Goal: Transaction & Acquisition: Book appointment/travel/reservation

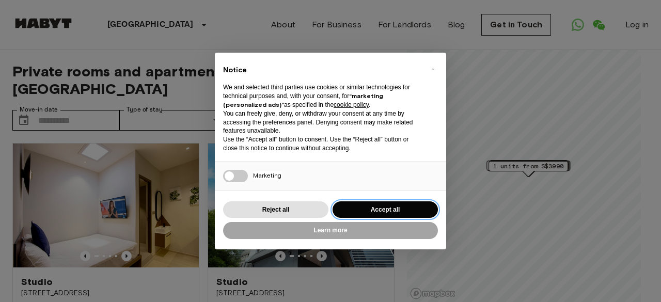
click at [376, 208] on button "Accept all" at bounding box center [385, 209] width 105 height 17
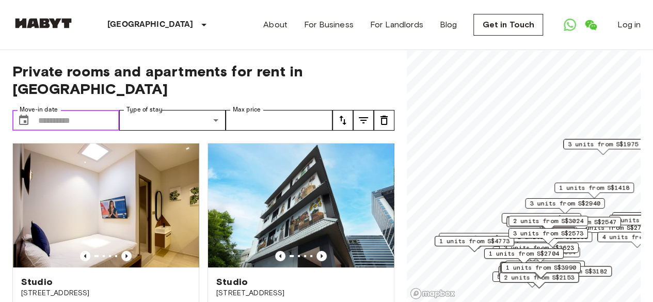
click at [85, 110] on input "Move-in date" at bounding box center [78, 120] width 81 height 21
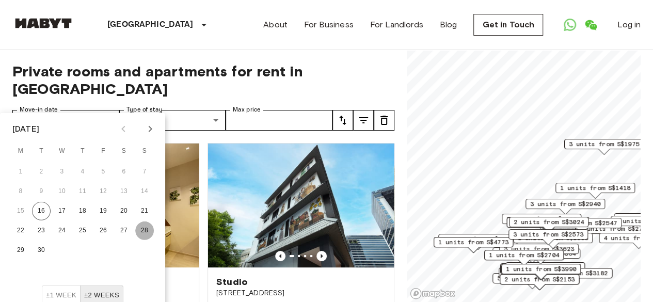
click at [140, 226] on button "28" at bounding box center [144, 231] width 19 height 19
type input "**********"
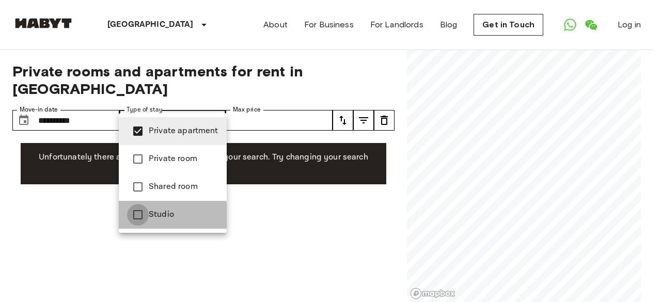
type input "**********"
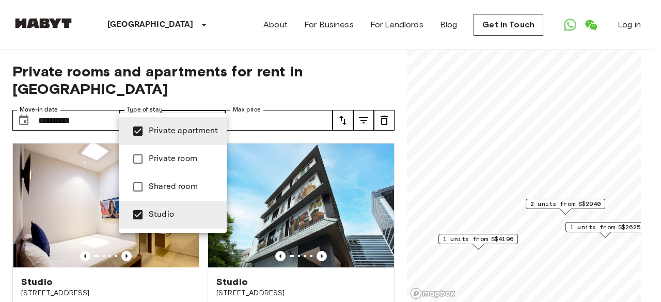
click at [336, 68] on div at bounding box center [330, 151] width 661 height 302
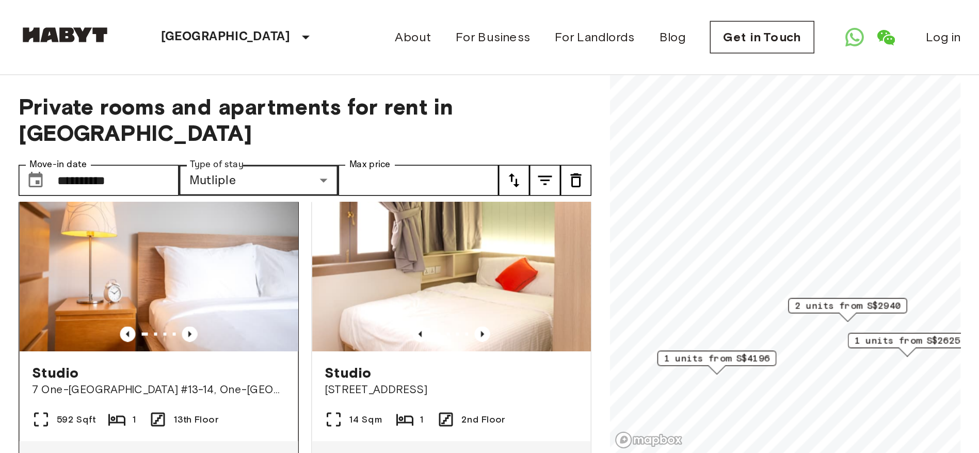
scroll to position [260, 0]
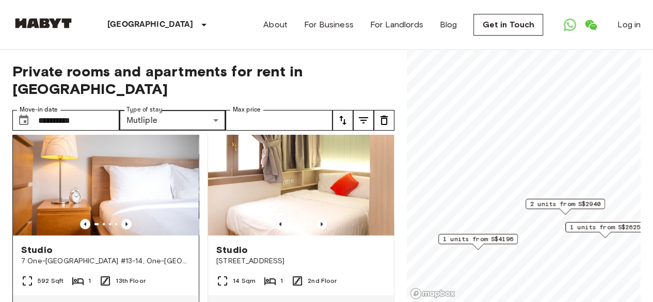
click at [129, 152] on img at bounding box center [106, 174] width 186 height 124
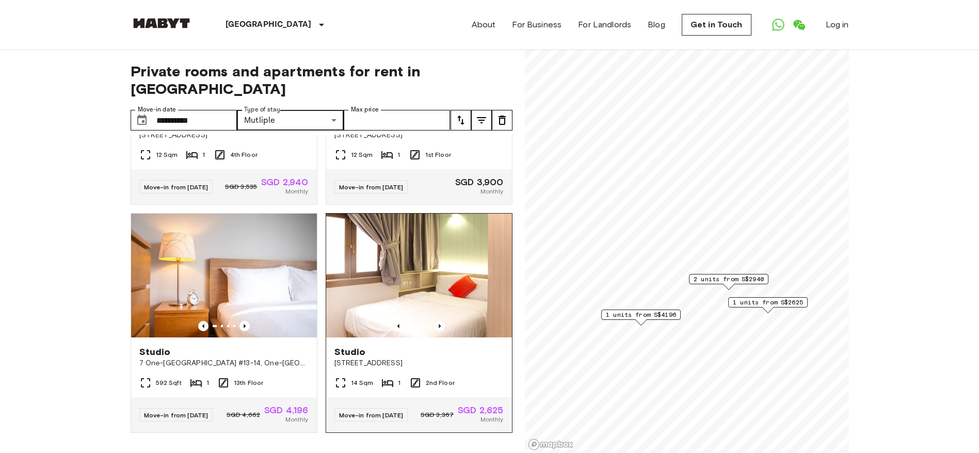
click at [412, 222] on img at bounding box center [419, 276] width 186 height 124
click at [256, 246] on img at bounding box center [224, 276] width 186 height 124
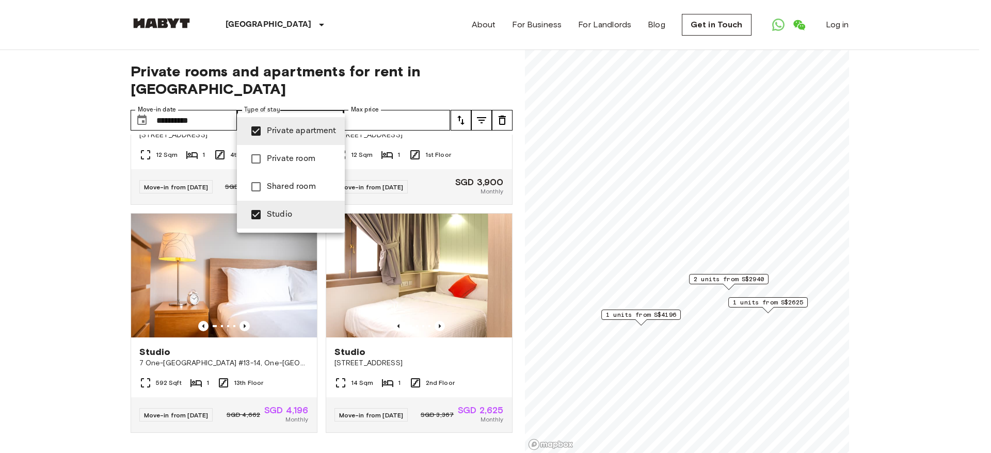
click at [55, 205] on div at bounding box center [495, 226] width 991 height 453
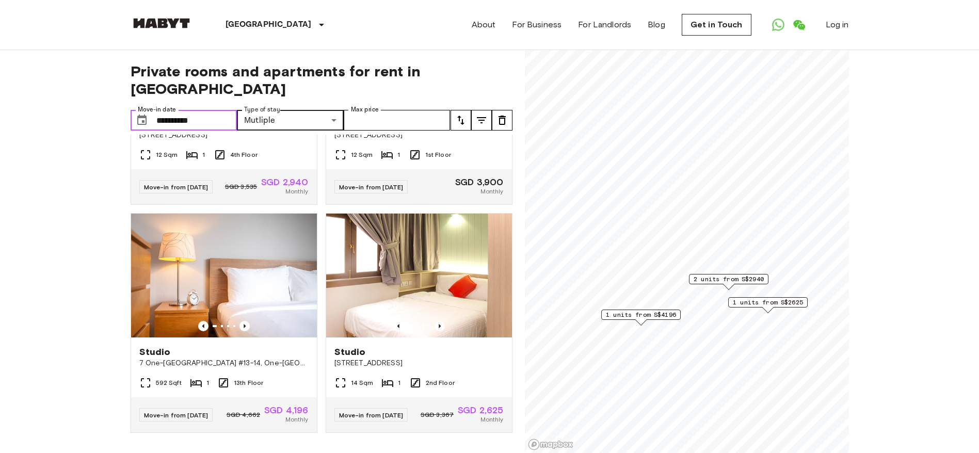
click at [212, 110] on input "**********" at bounding box center [196, 120] width 81 height 21
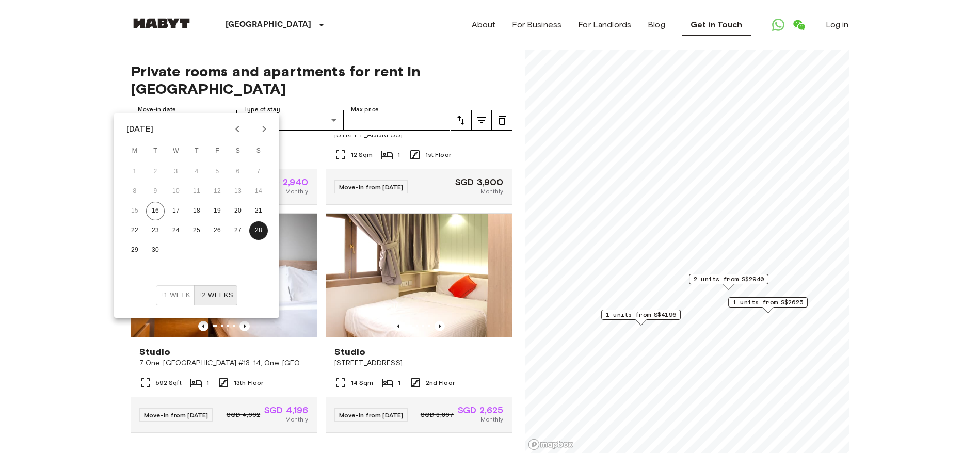
click at [262, 132] on icon "Next month" at bounding box center [264, 129] width 12 height 12
click at [179, 170] on button "1" at bounding box center [176, 172] width 19 height 19
type input "**********"
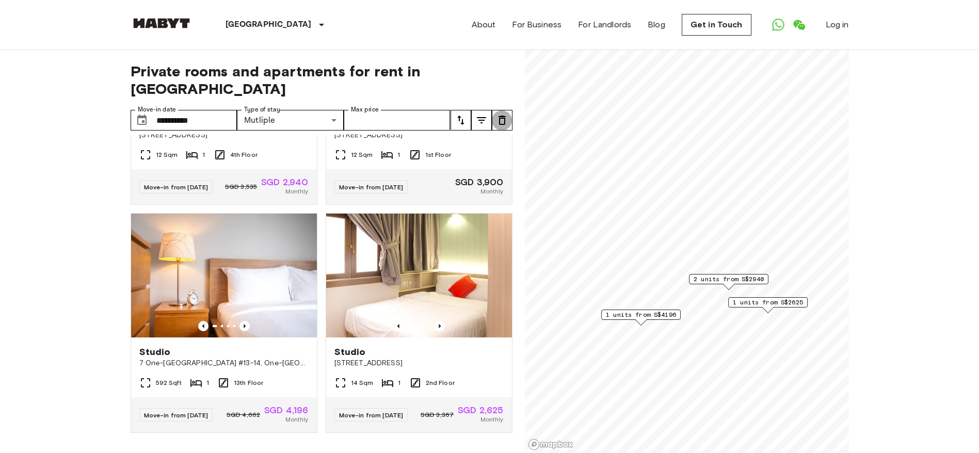
click at [497, 114] on icon "tune" at bounding box center [502, 120] width 12 height 12
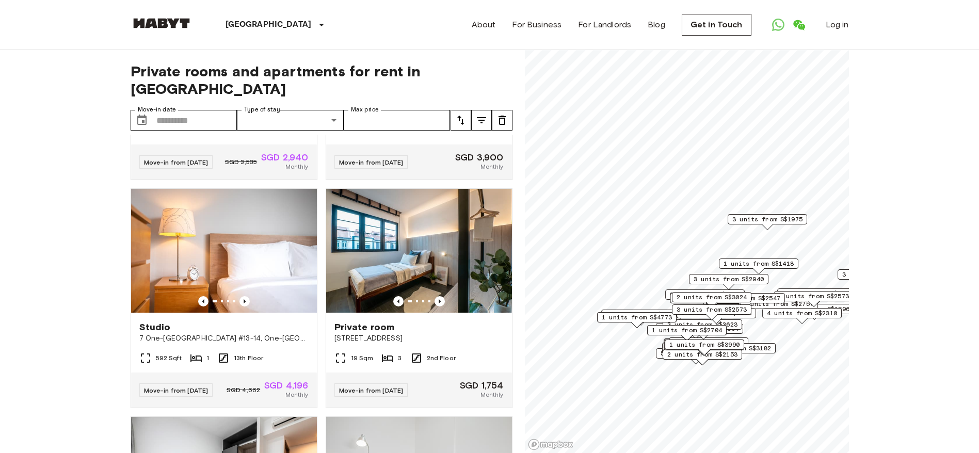
scroll to position [6, 0]
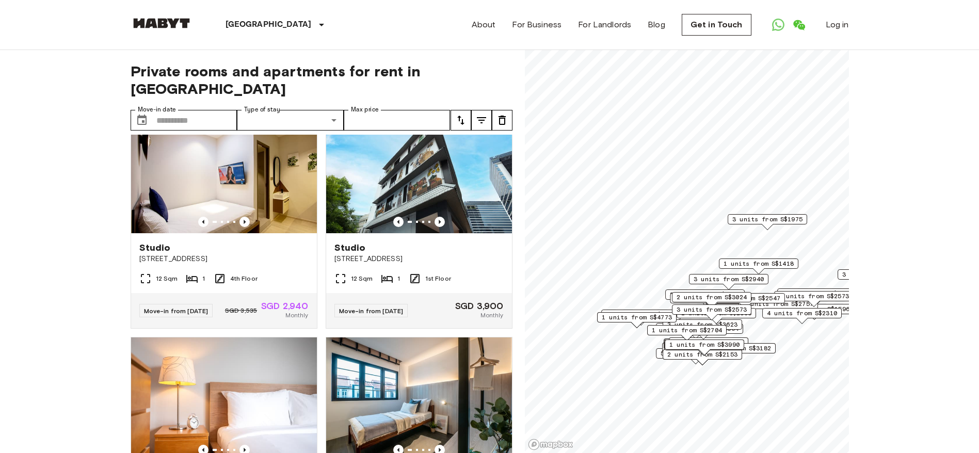
scroll to position [0, 0]
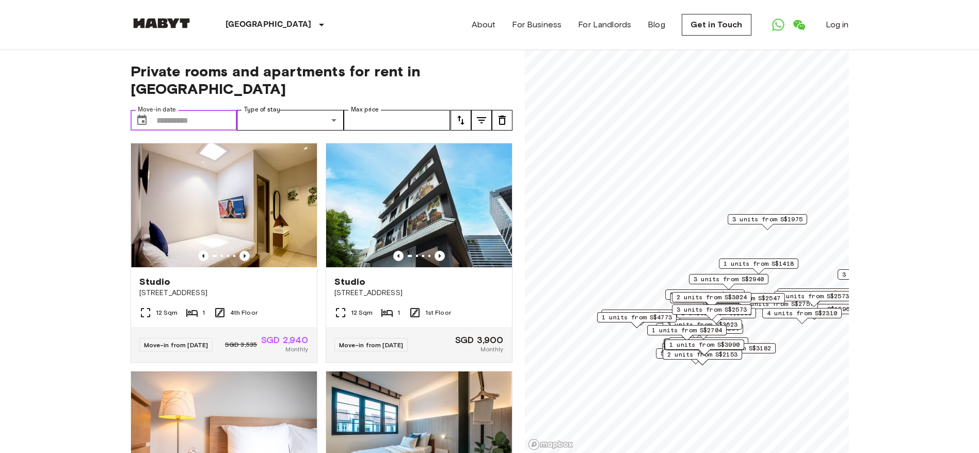
click at [223, 110] on input "Move-in date" at bounding box center [196, 120] width 81 height 21
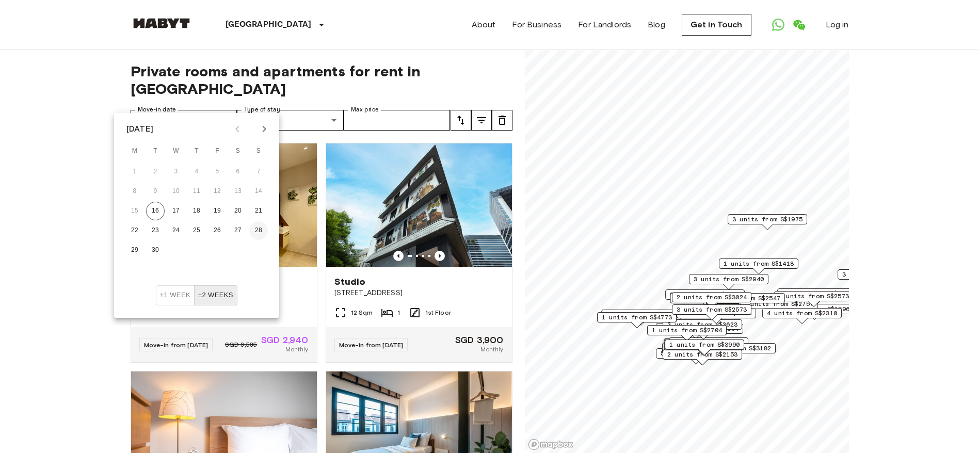
click at [258, 230] on button "28" at bounding box center [258, 231] width 19 height 19
type input "**********"
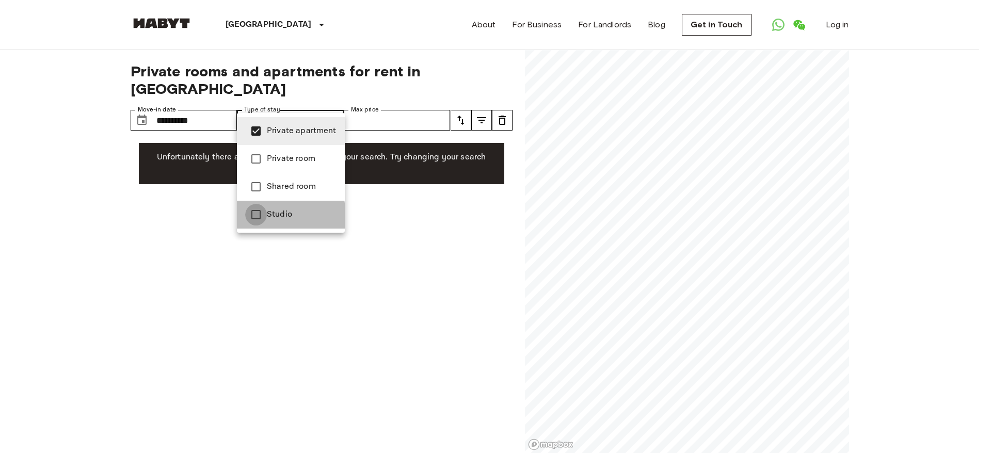
type input "**********"
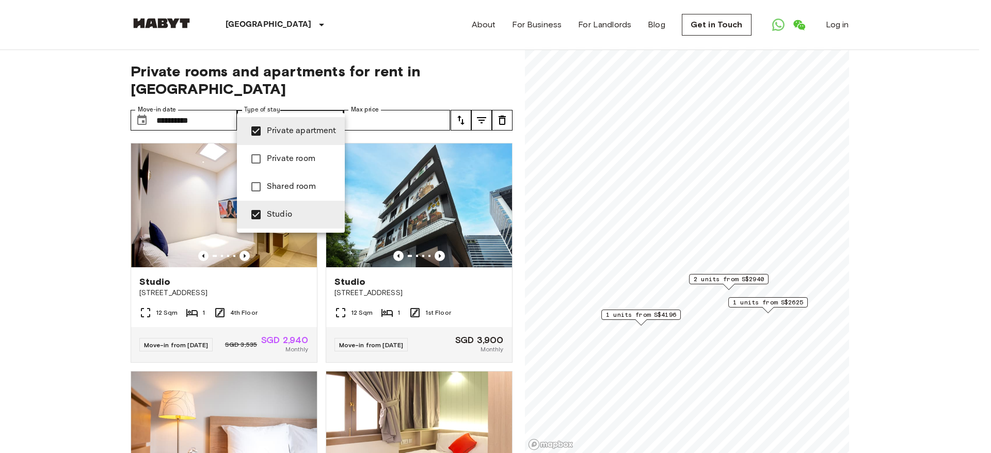
click at [85, 196] on div at bounding box center [495, 226] width 991 height 453
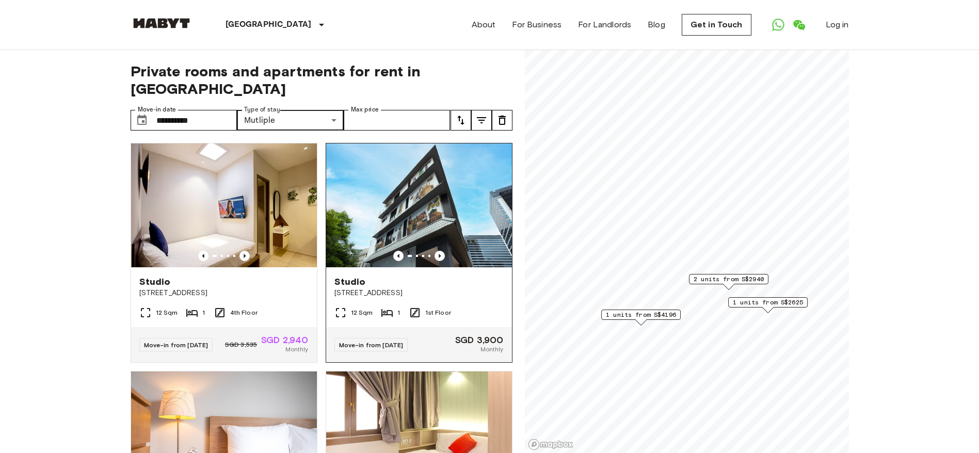
click at [413, 163] on img at bounding box center [419, 206] width 186 height 124
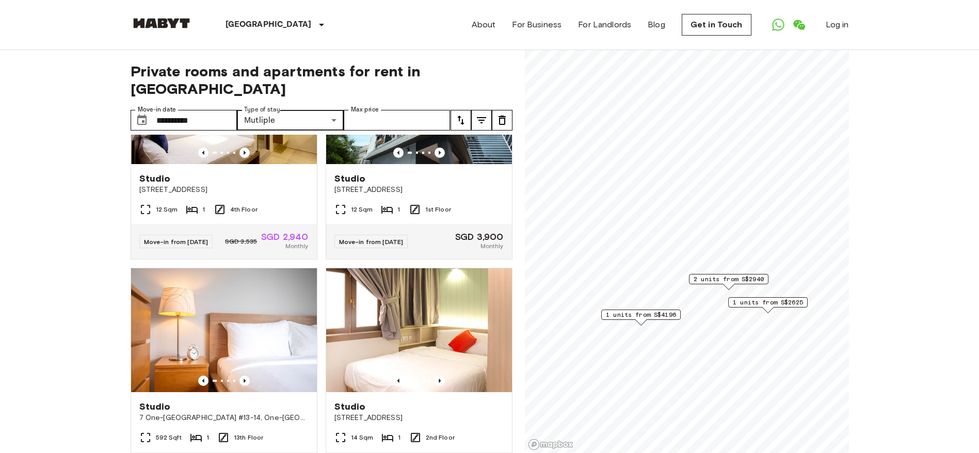
scroll to position [165, 0]
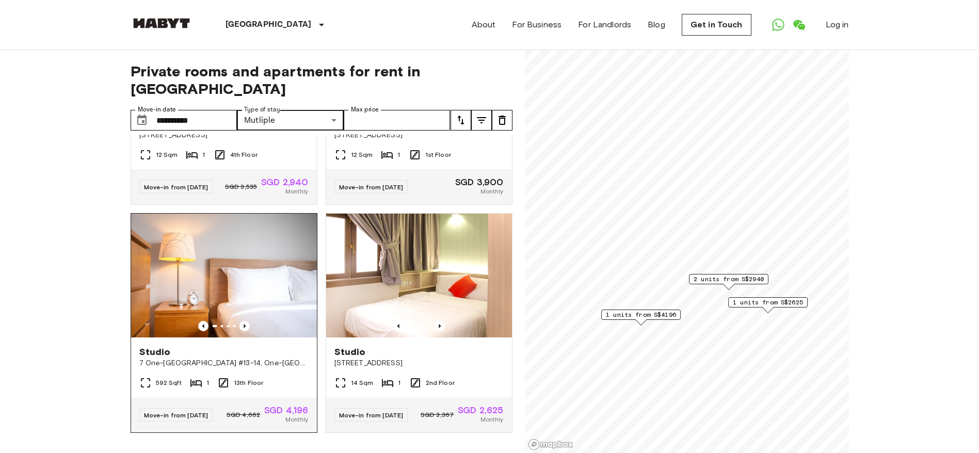
click at [252, 241] on img at bounding box center [224, 276] width 186 height 124
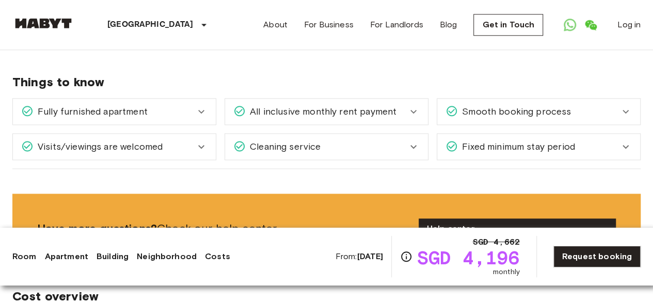
scroll to position [593, 0]
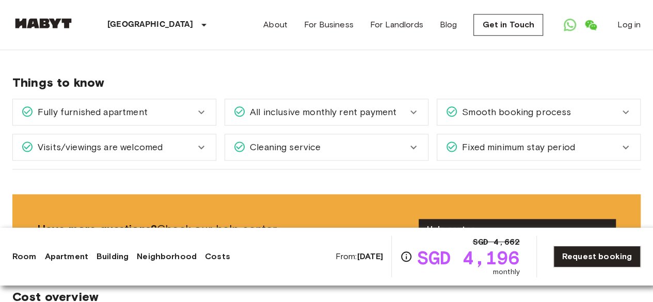
click at [19, 258] on link "Room" at bounding box center [24, 256] width 24 height 12
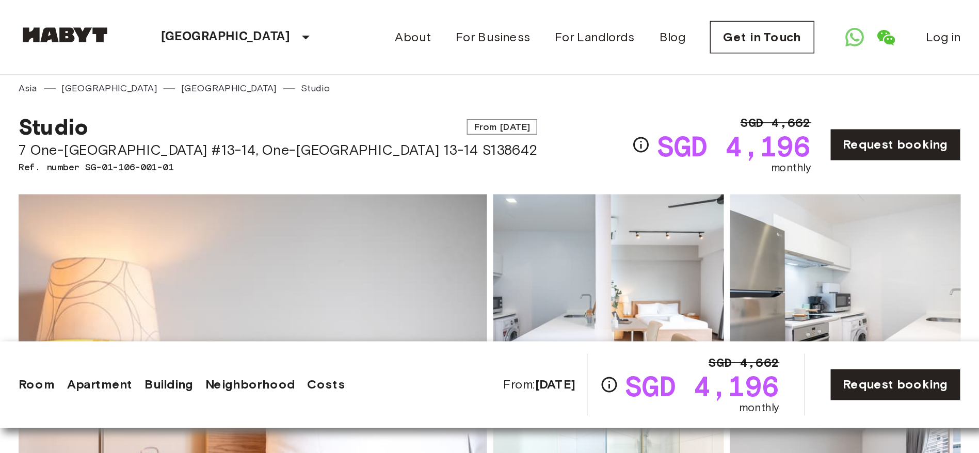
scroll to position [0, 0]
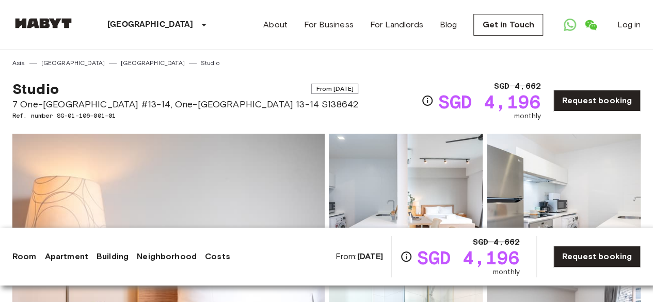
click at [125, 197] on img at bounding box center [168, 271] width 312 height 275
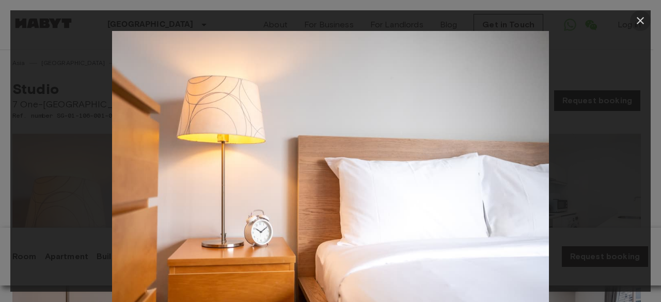
click at [648, 14] on button "button" at bounding box center [640, 20] width 21 height 21
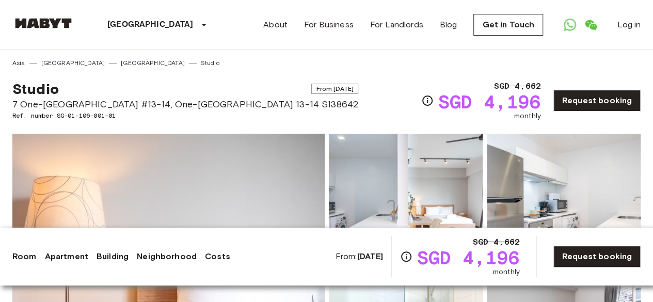
click at [381, 170] on img at bounding box center [406, 201] width 154 height 135
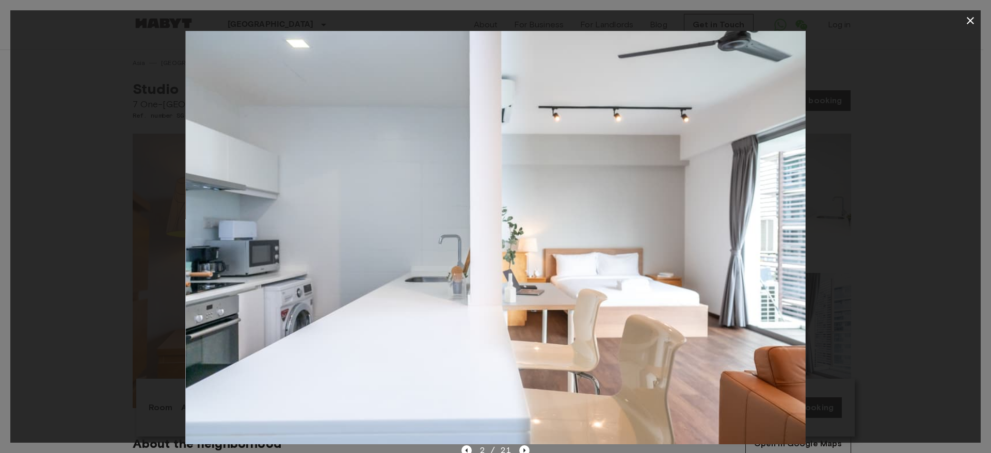
drag, startPoint x: 653, startPoint y: 1, endPoint x: 518, endPoint y: 448, distance: 467.2
click at [518, 302] on div "2 / 21" at bounding box center [496, 451] width 69 height 12
click at [521, 302] on icon "Next image" at bounding box center [524, 451] width 10 height 10
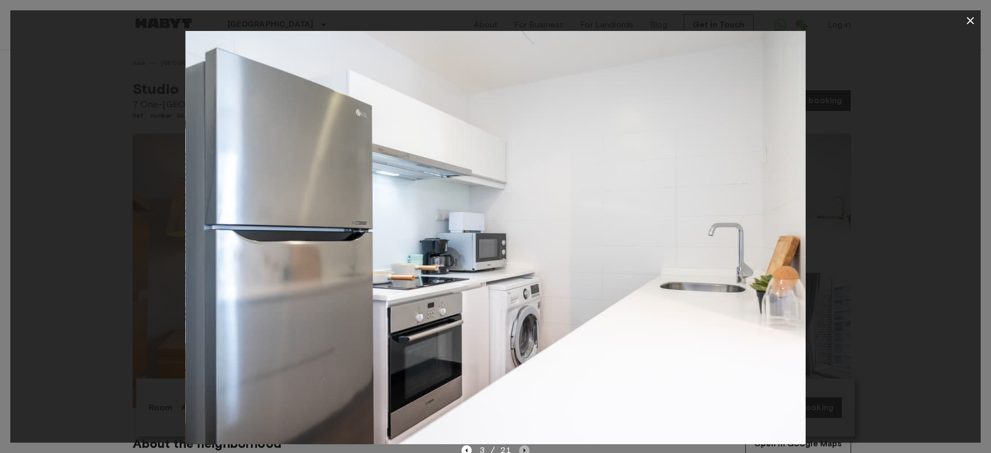
click at [521, 302] on icon "Next image" at bounding box center [524, 451] width 10 height 10
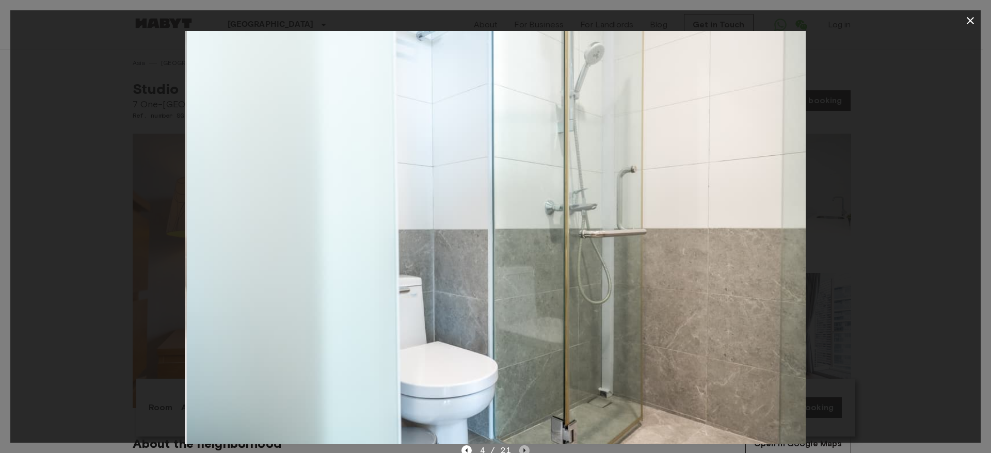
click at [521, 302] on icon "Next image" at bounding box center [524, 451] width 10 height 10
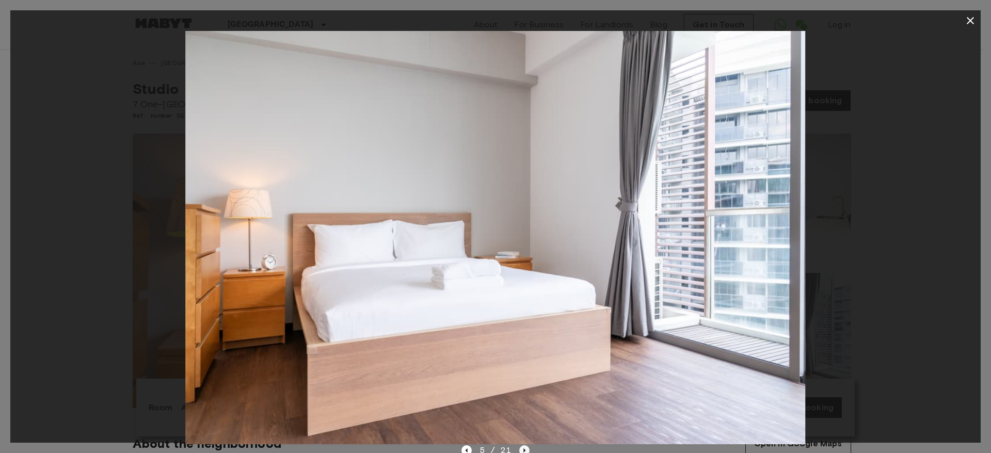
click at [521, 302] on icon "Next image" at bounding box center [524, 451] width 10 height 10
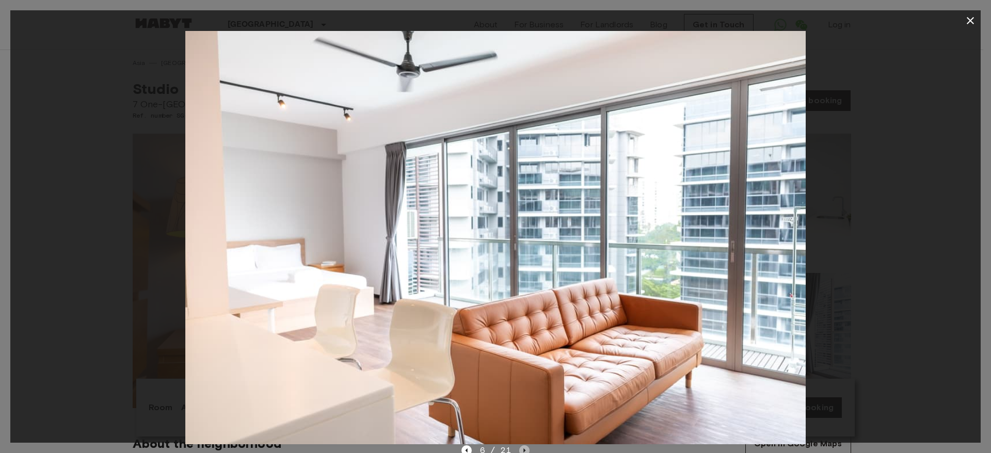
click at [521, 302] on icon "Next image" at bounding box center [524, 451] width 10 height 10
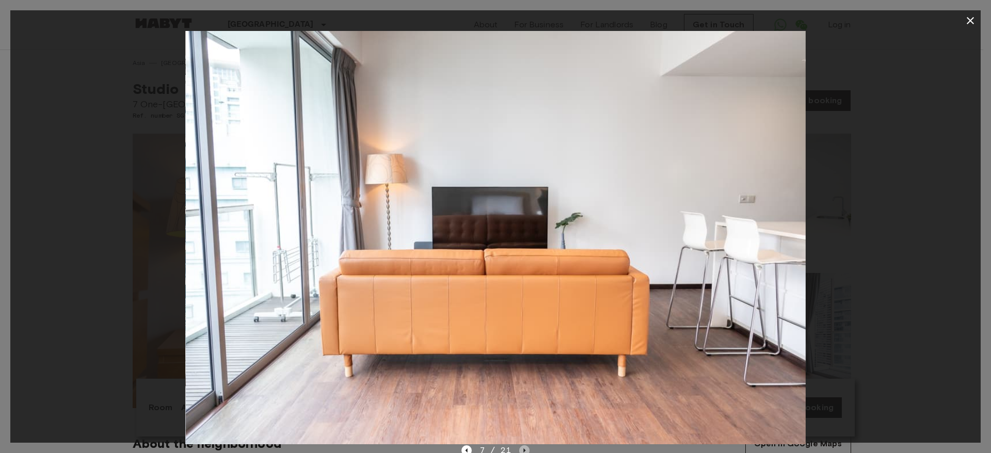
click at [521, 302] on icon "Next image" at bounding box center [524, 451] width 10 height 10
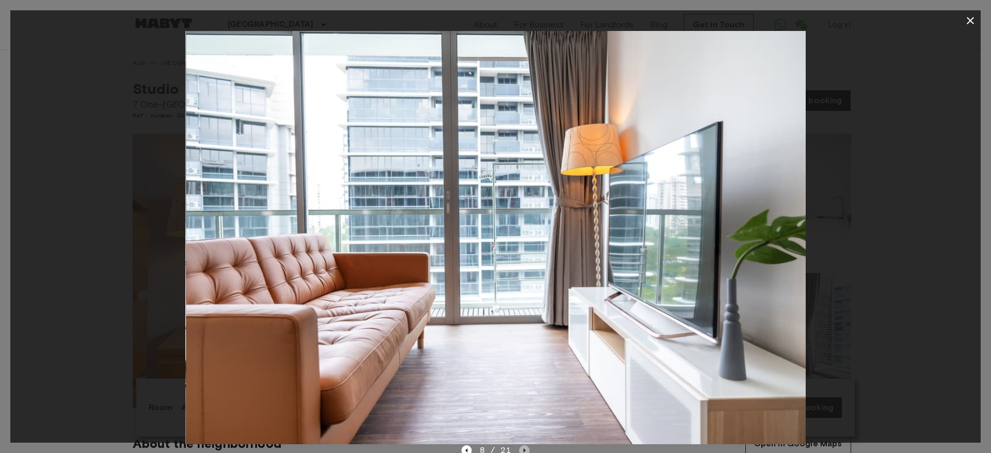
click at [521, 302] on icon "Next image" at bounding box center [524, 451] width 10 height 10
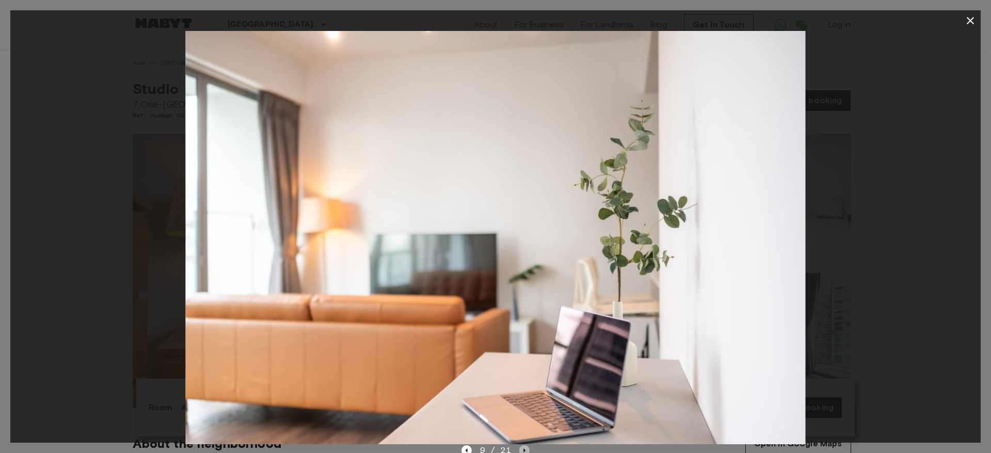
click at [521, 302] on icon "Next image" at bounding box center [524, 451] width 10 height 10
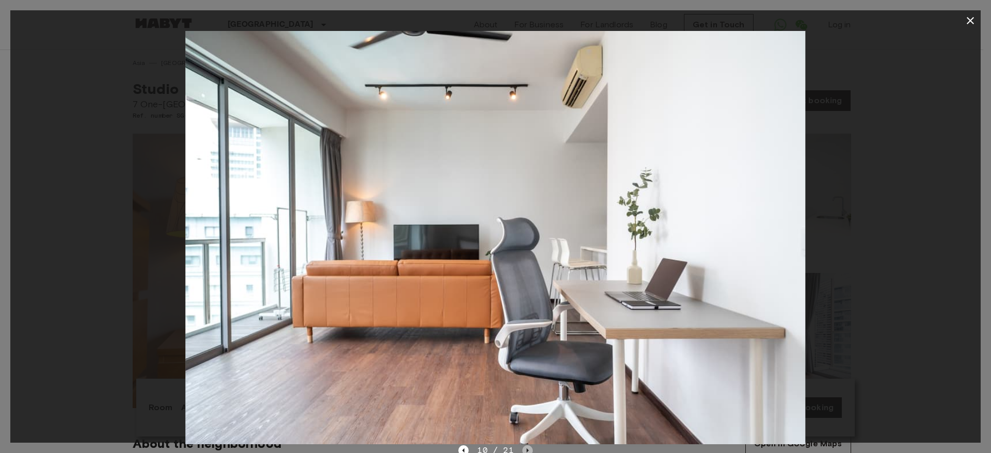
click at [523, 302] on icon "Next image" at bounding box center [528, 451] width 10 height 10
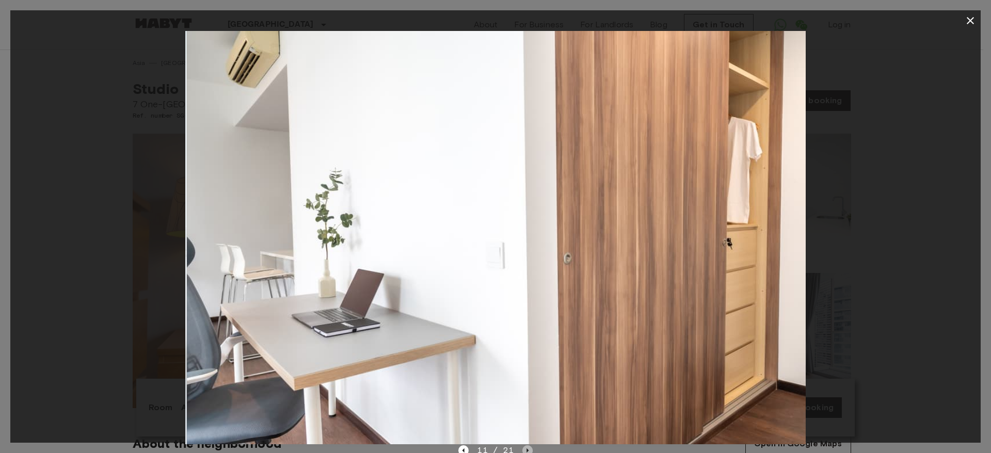
click at [523, 302] on icon "Next image" at bounding box center [528, 451] width 10 height 10
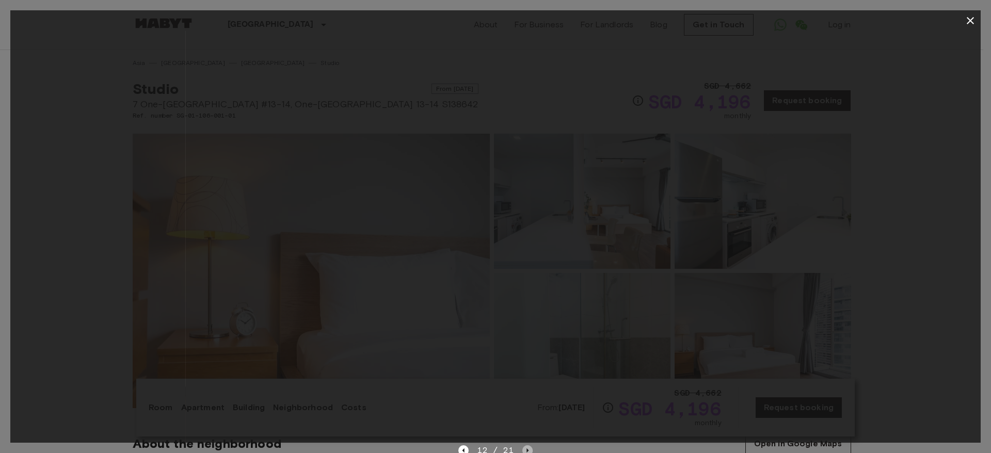
click at [523, 302] on icon "Next image" at bounding box center [528, 451] width 10 height 10
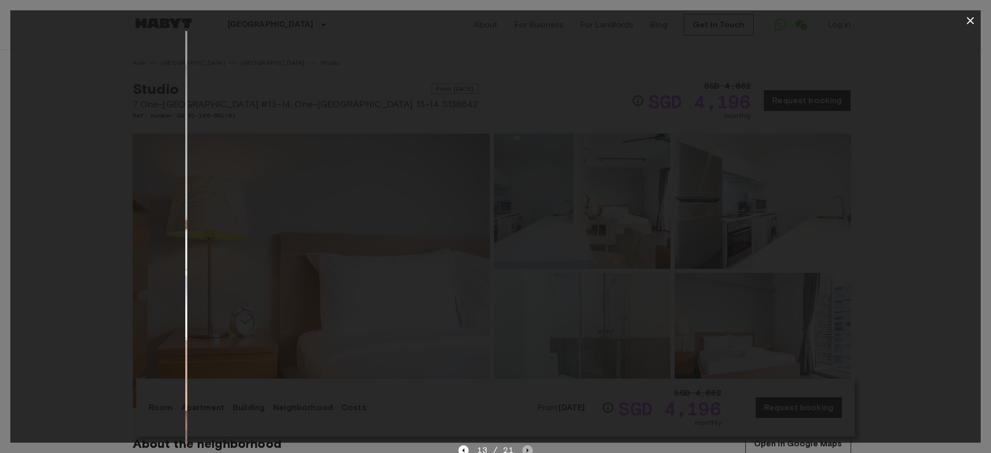
click at [523, 302] on icon "Next image" at bounding box center [528, 451] width 10 height 10
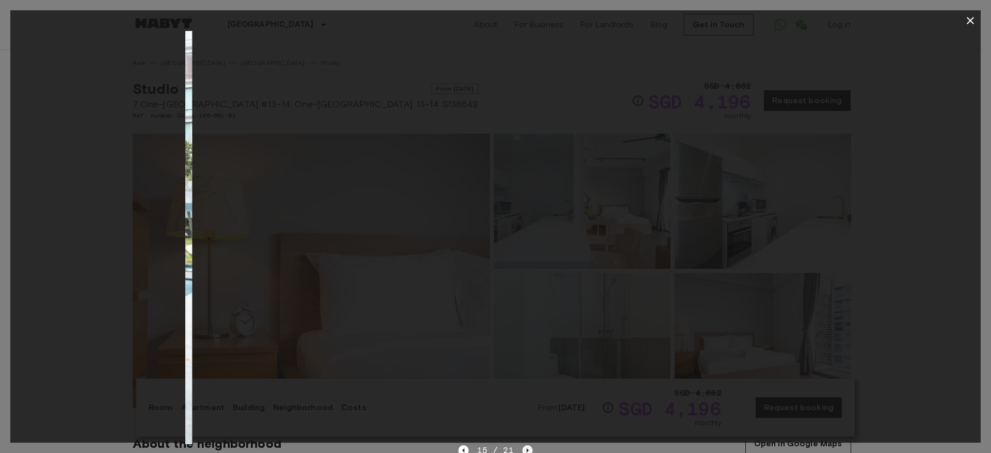
click at [523, 302] on icon "Next image" at bounding box center [528, 451] width 10 height 10
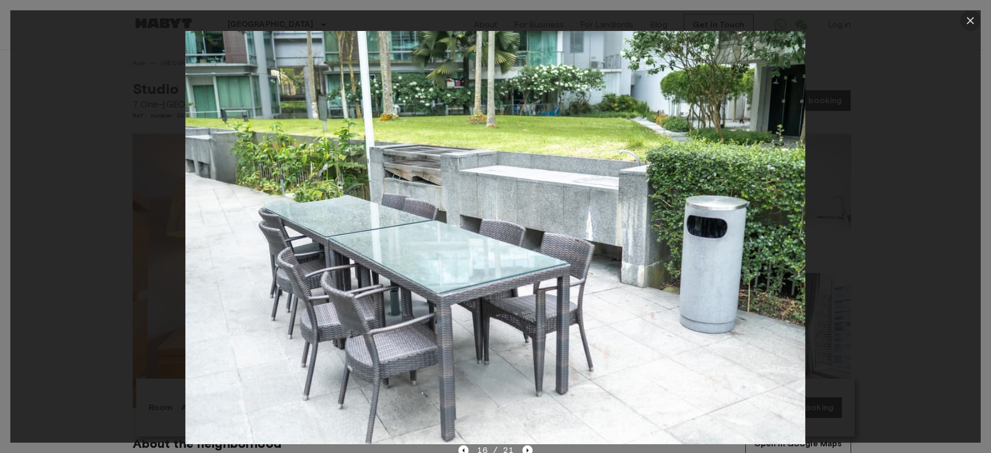
click at [653, 20] on icon "button" at bounding box center [970, 20] width 7 height 7
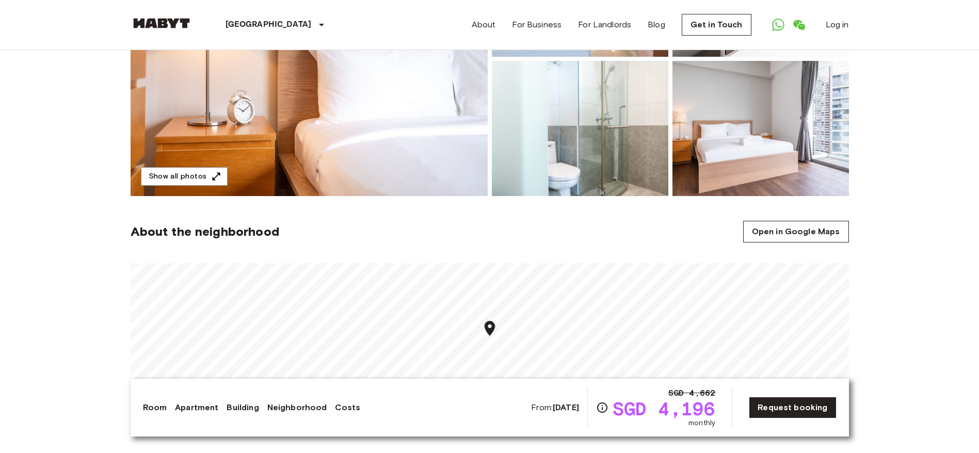
scroll to position [213, 0]
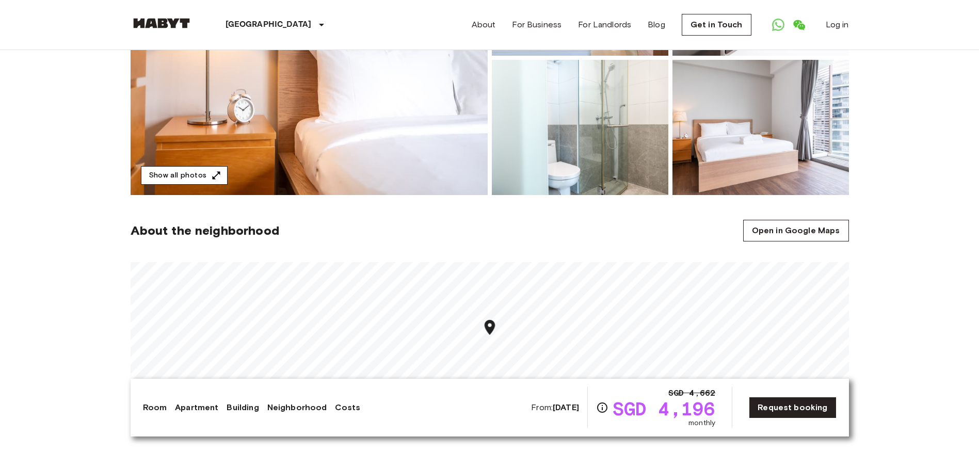
click at [216, 173] on icon "button" at bounding box center [216, 175] width 8 height 8
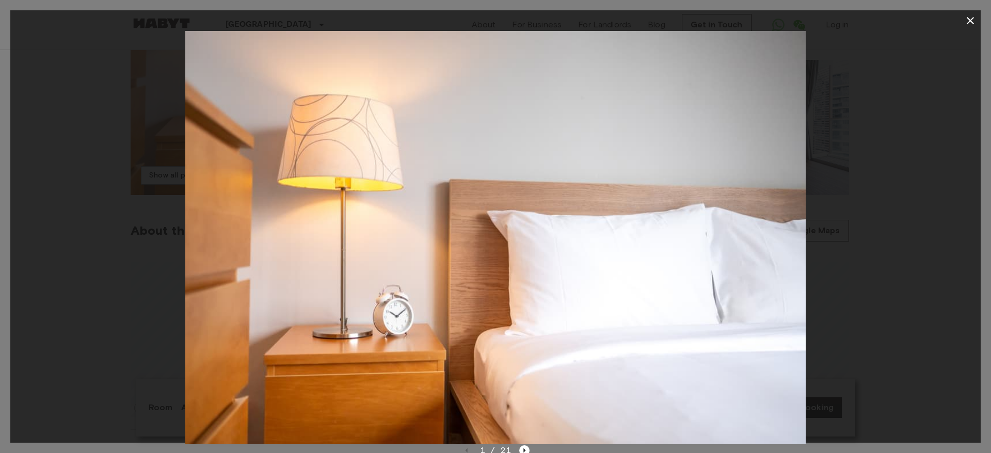
click at [590, 302] on img at bounding box center [495, 238] width 620 height 414
click at [521, 302] on icon "Next image" at bounding box center [524, 451] width 10 height 10
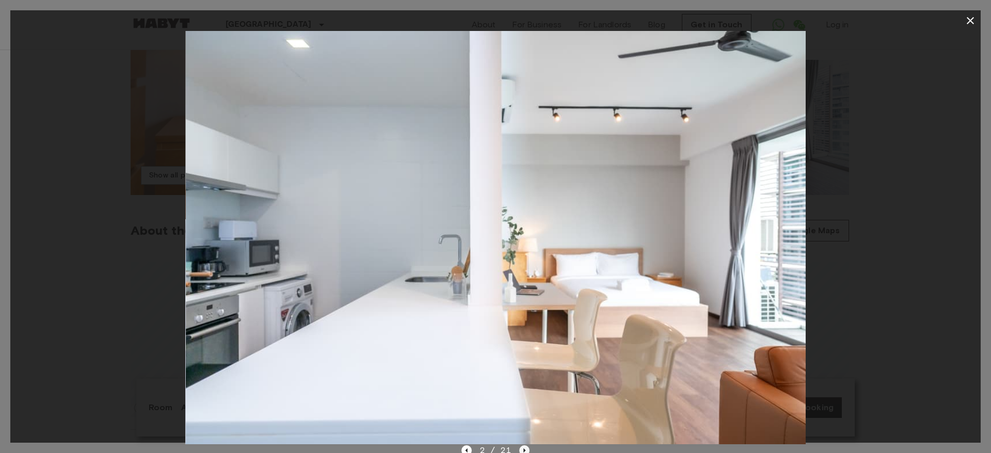
click at [521, 302] on icon "Next image" at bounding box center [524, 451] width 10 height 10
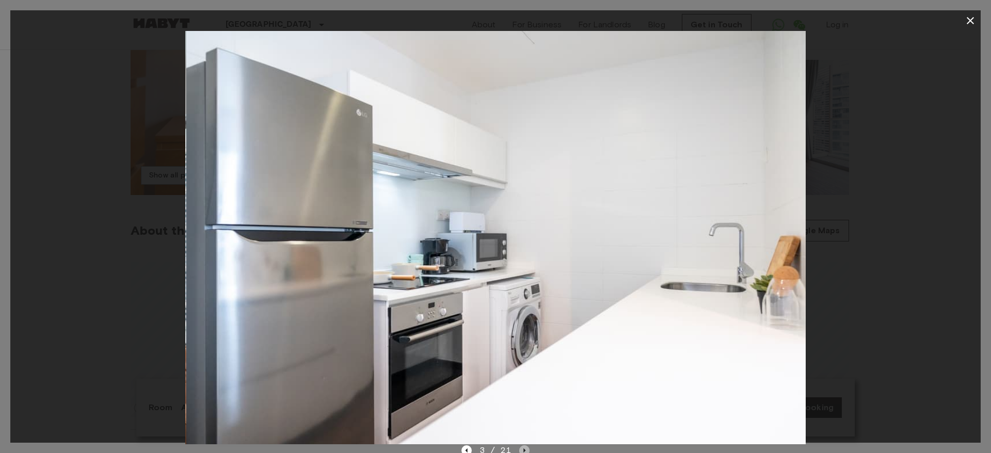
click at [521, 302] on icon "Next image" at bounding box center [524, 451] width 10 height 10
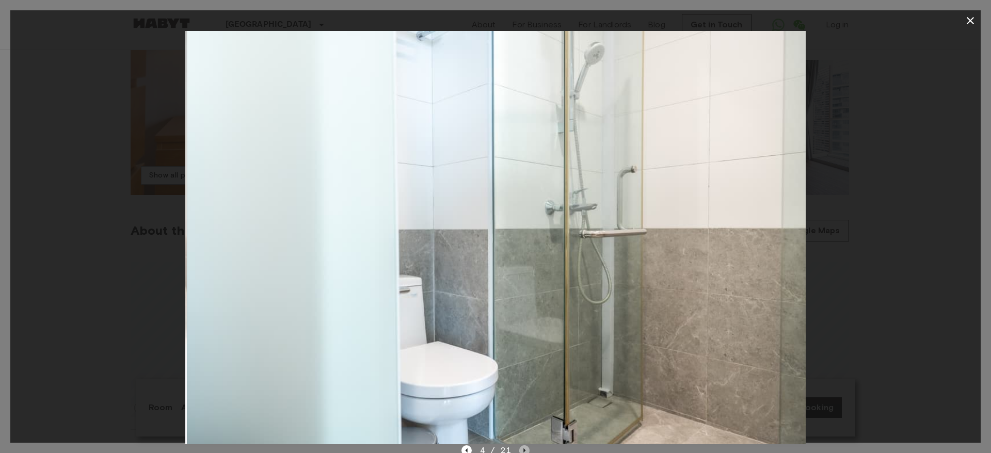
click at [521, 302] on icon "Next image" at bounding box center [524, 451] width 10 height 10
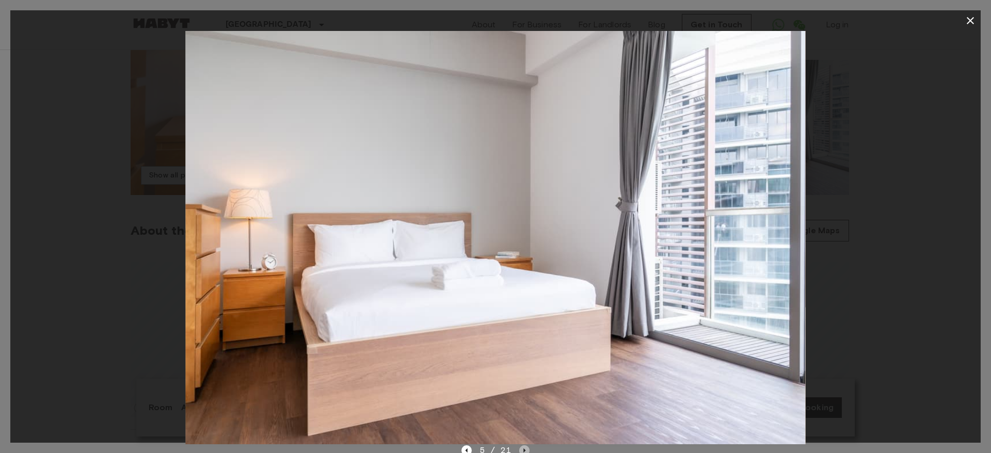
click at [521, 302] on icon "Next image" at bounding box center [524, 451] width 10 height 10
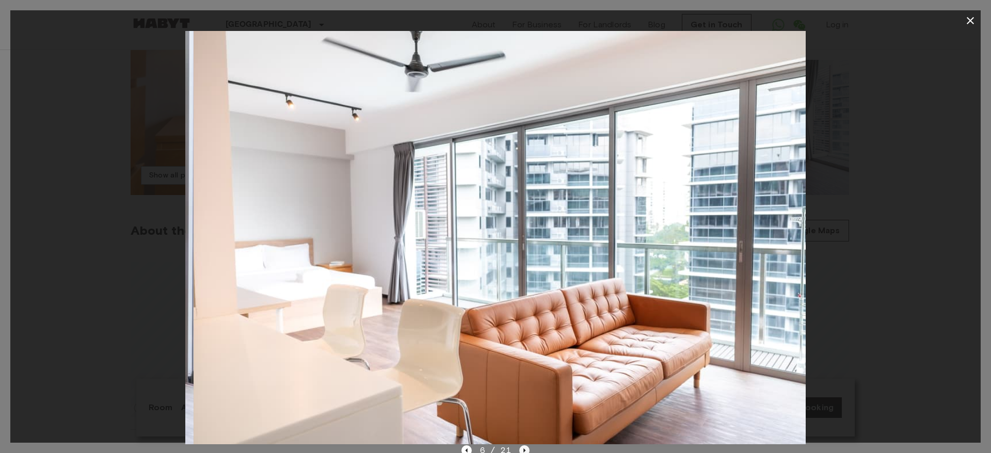
click at [521, 302] on icon "Next image" at bounding box center [524, 451] width 10 height 10
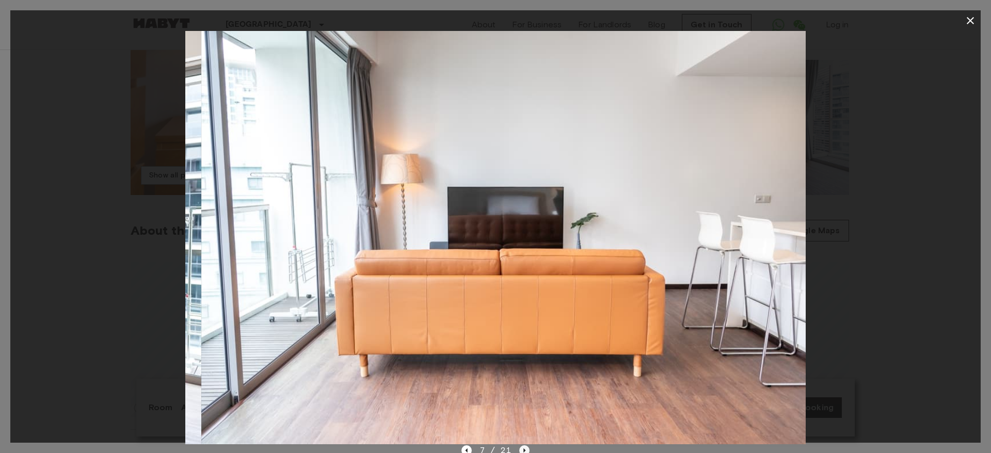
click at [521, 302] on icon "Next image" at bounding box center [524, 451] width 10 height 10
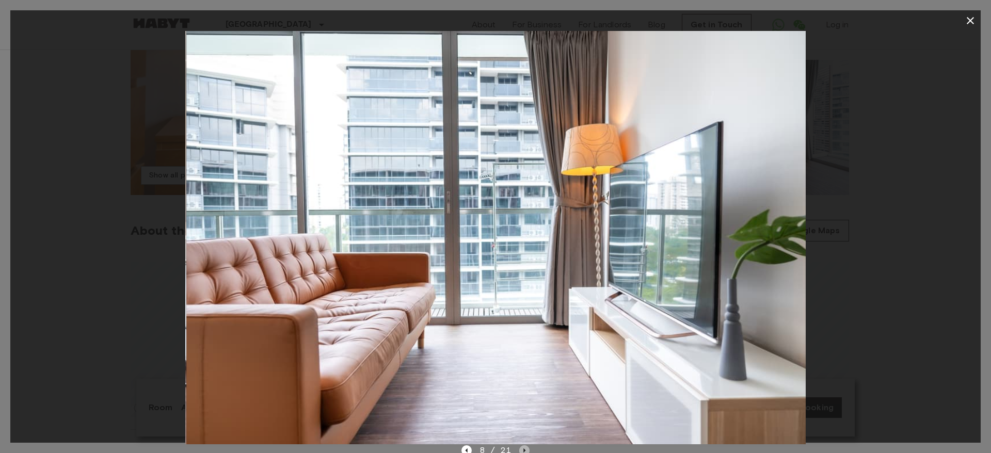
click at [521, 302] on icon "Next image" at bounding box center [524, 451] width 10 height 10
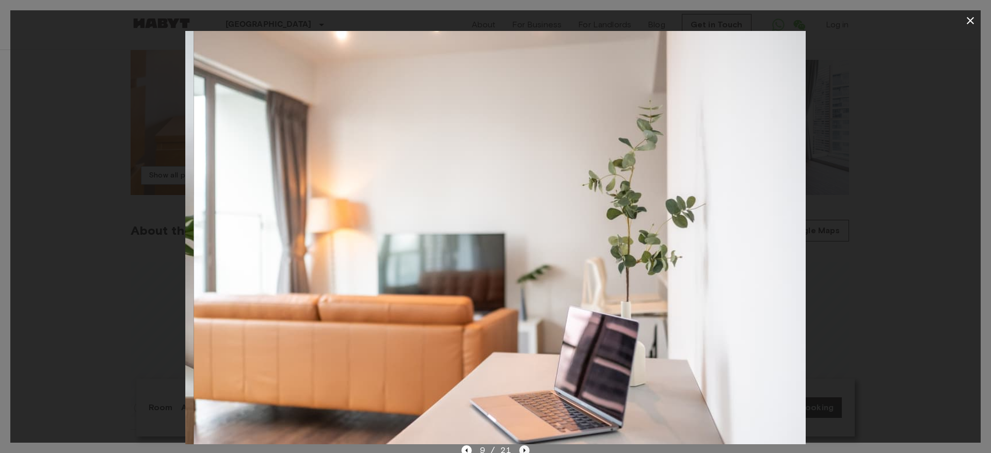
click at [521, 302] on icon "Next image" at bounding box center [524, 451] width 10 height 10
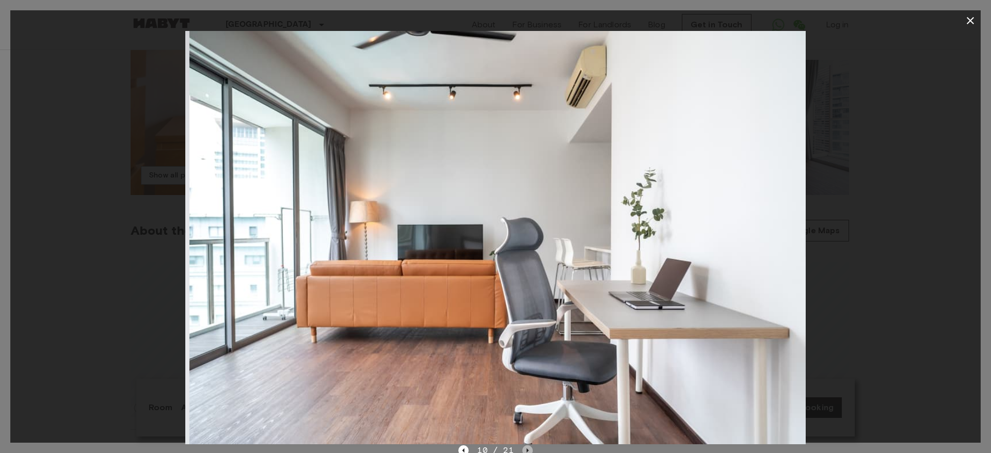
click at [523, 302] on icon "Next image" at bounding box center [528, 451] width 10 height 10
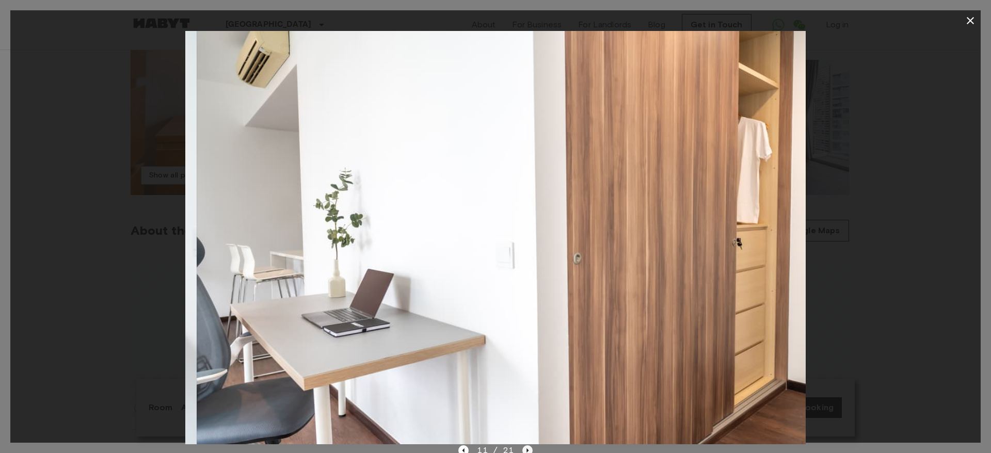
click at [523, 302] on icon "Next image" at bounding box center [528, 451] width 10 height 10
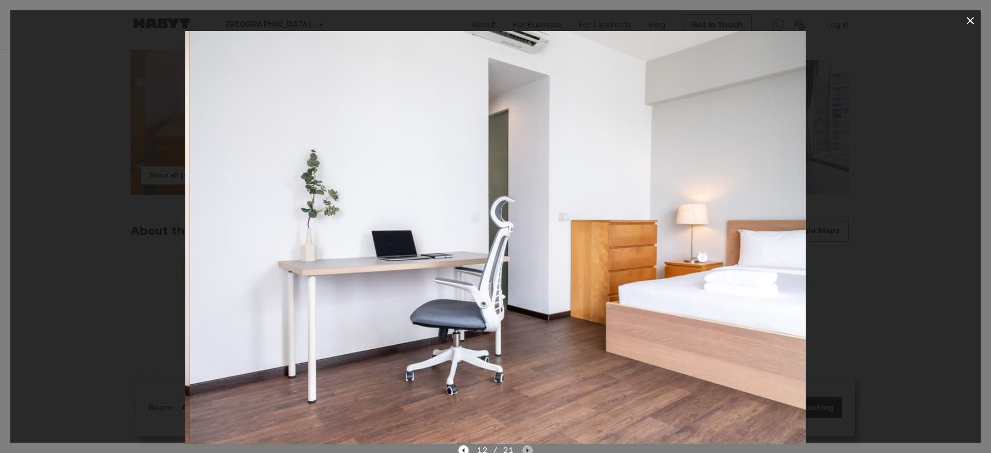
click at [523, 302] on icon "Next image" at bounding box center [528, 451] width 10 height 10
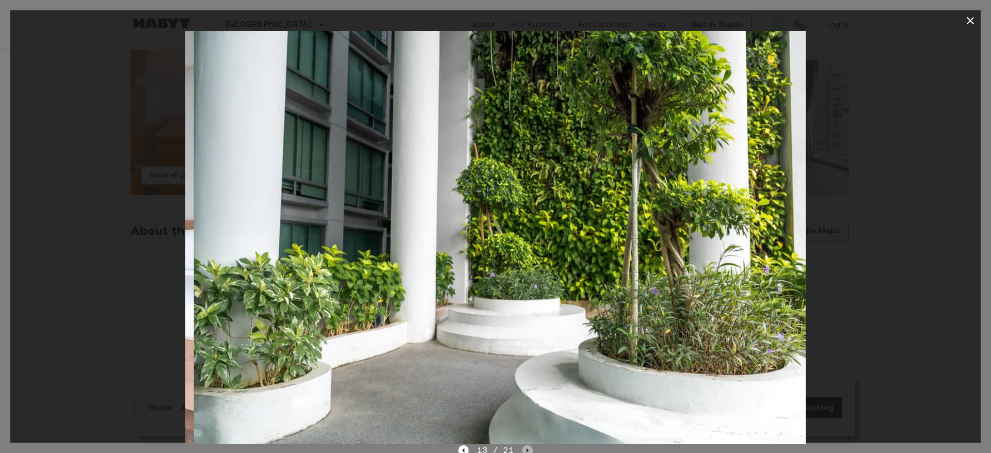
click at [523, 302] on icon "Next image" at bounding box center [528, 451] width 10 height 10
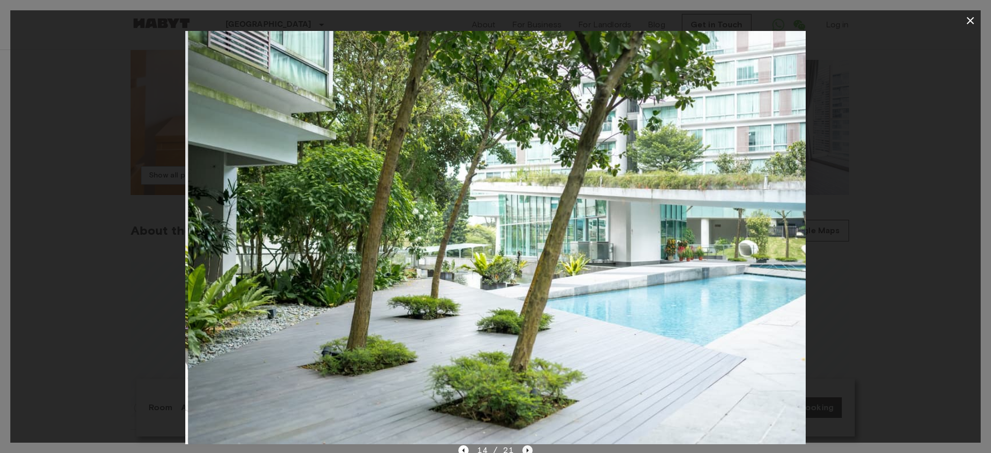
click at [523, 302] on icon "Next image" at bounding box center [528, 451] width 10 height 10
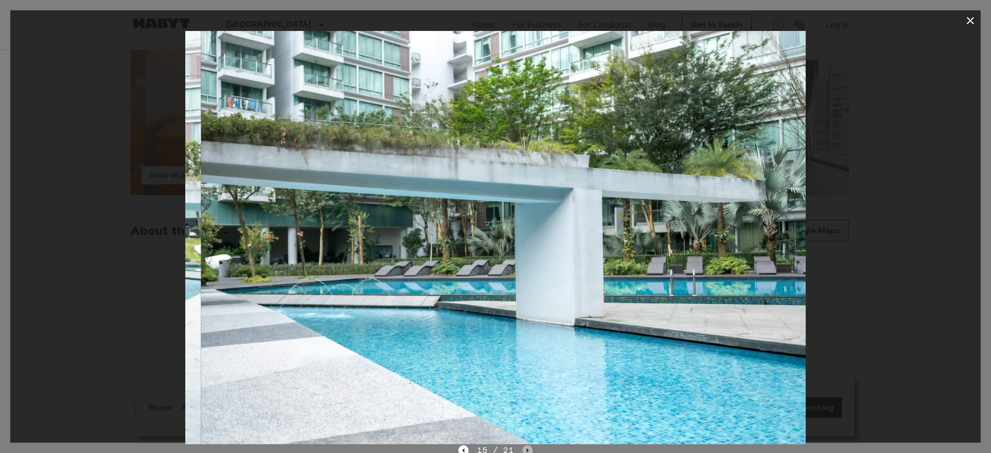
click at [523, 302] on icon "Next image" at bounding box center [528, 451] width 10 height 10
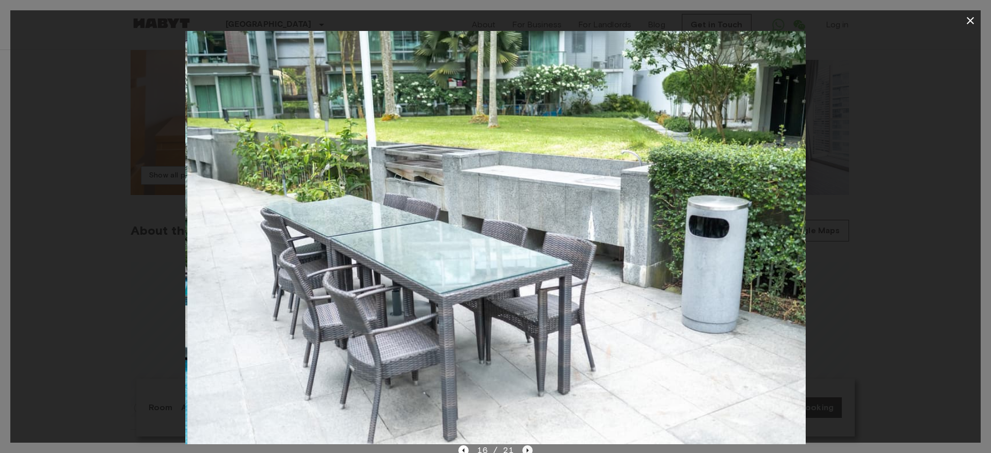
click at [523, 302] on icon "Next image" at bounding box center [528, 451] width 10 height 10
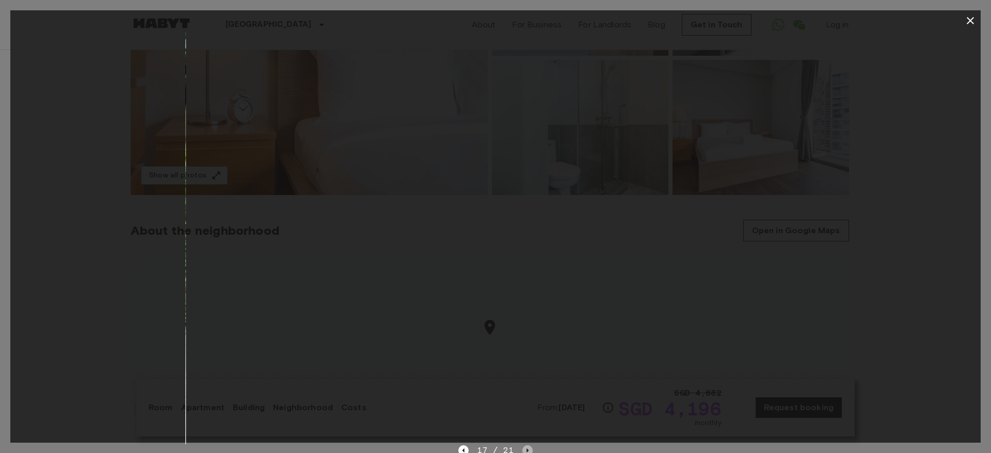
click at [523, 302] on icon "Next image" at bounding box center [528, 451] width 10 height 10
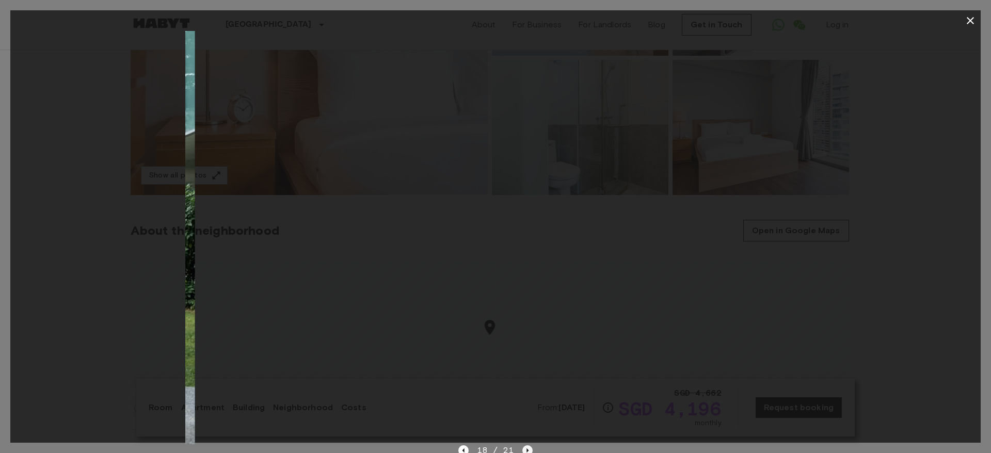
click at [523, 302] on icon "Next image" at bounding box center [528, 451] width 10 height 10
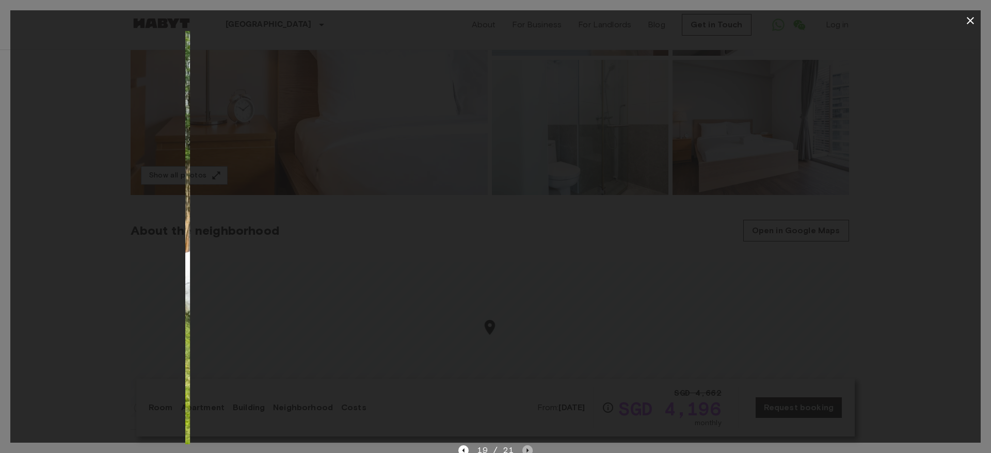
click at [523, 302] on icon "Next image" at bounding box center [528, 451] width 10 height 10
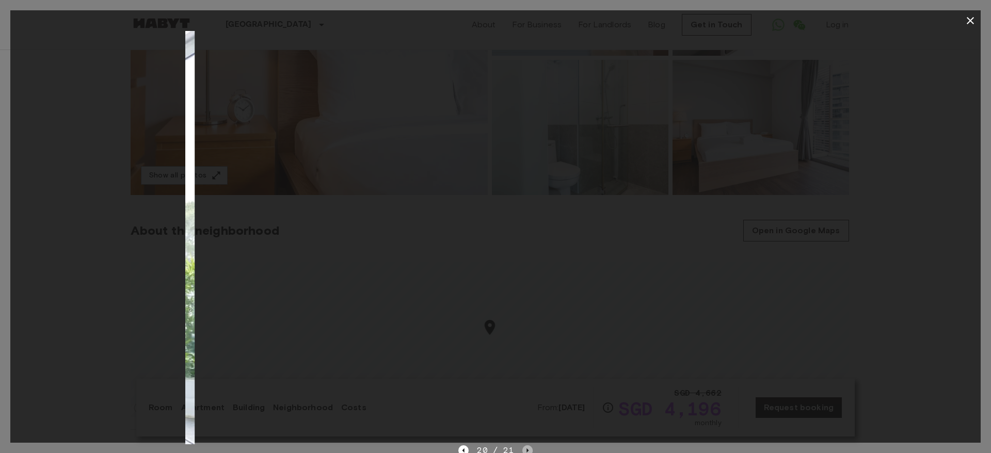
click at [523, 302] on icon "Next image" at bounding box center [528, 451] width 10 height 10
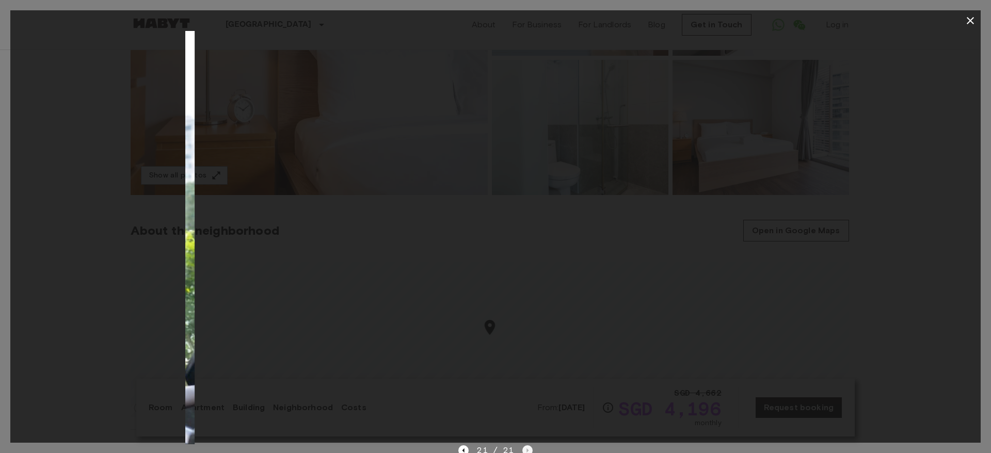
click at [521, 302] on div "21 / 21" at bounding box center [495, 451] width 74 height 12
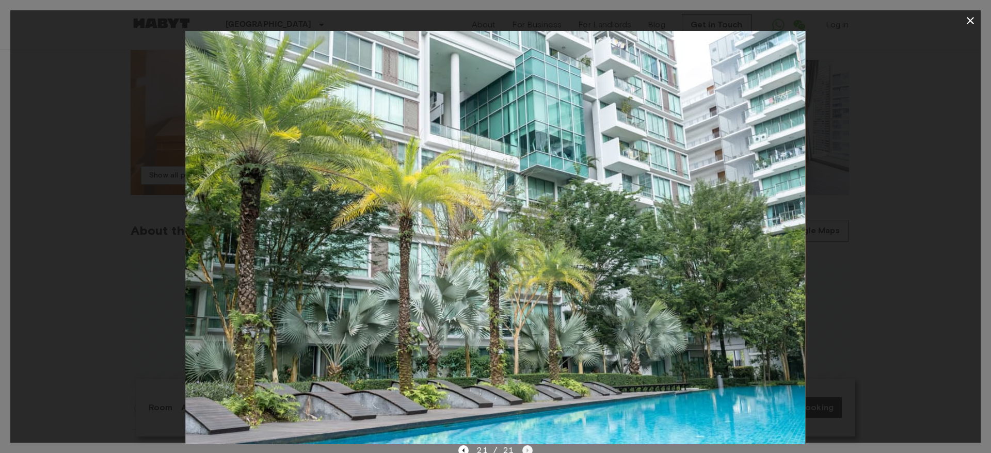
click at [521, 302] on div "21 / 21" at bounding box center [495, 451] width 74 height 12
click at [653, 26] on icon "button" at bounding box center [971, 20] width 12 height 12
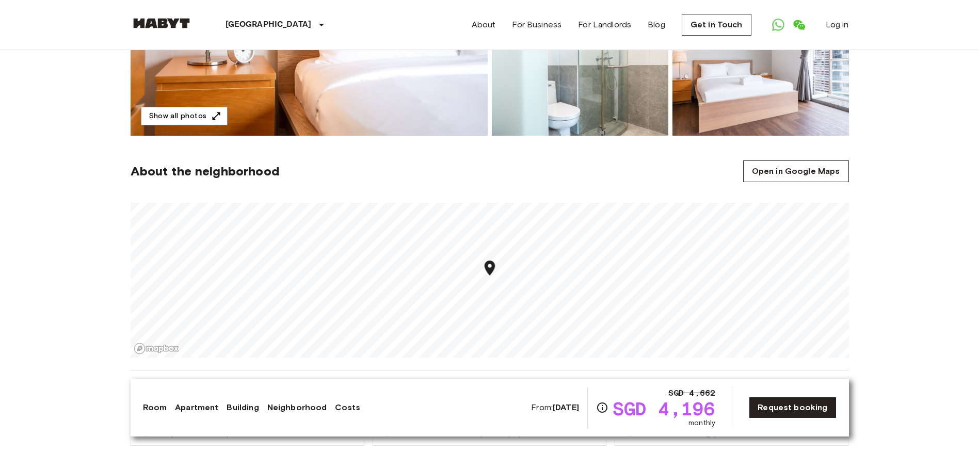
scroll to position [277, 0]
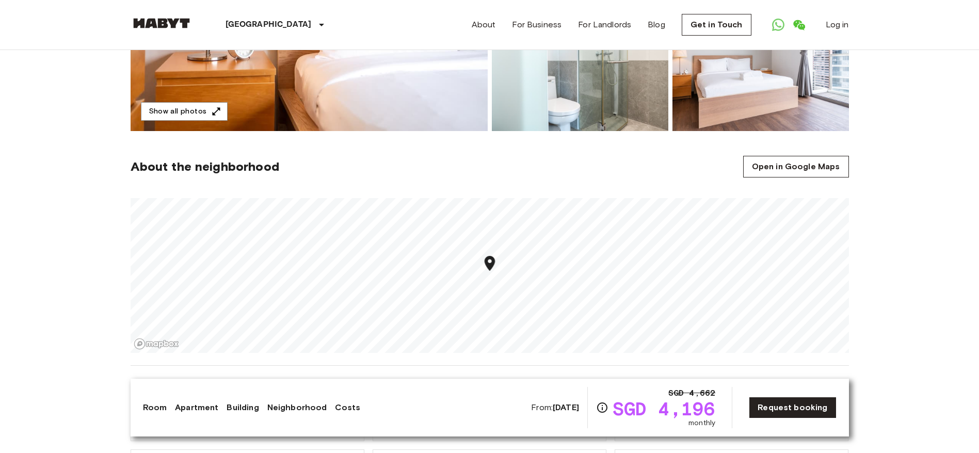
click at [242, 302] on link "Building" at bounding box center [243, 408] width 32 height 12
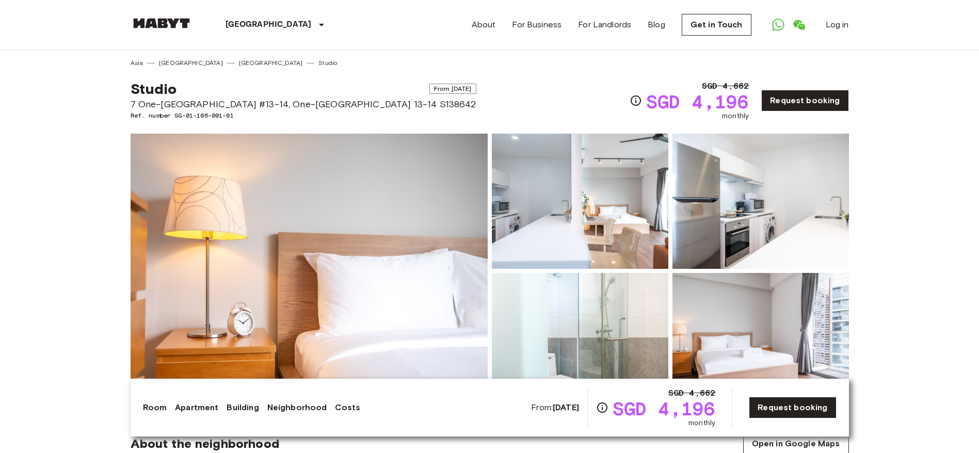
scroll to position [2, 0]
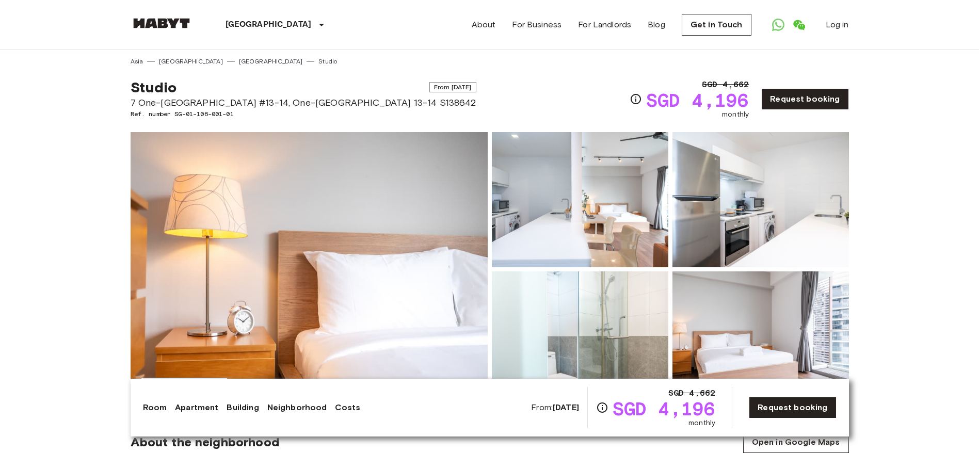
click at [193, 302] on link "Apartment" at bounding box center [196, 408] width 43 height 12
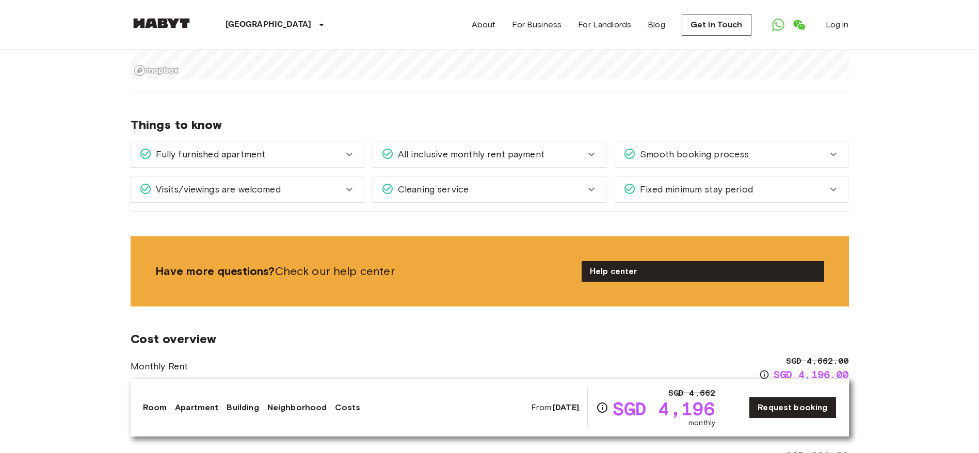
scroll to position [523, 0]
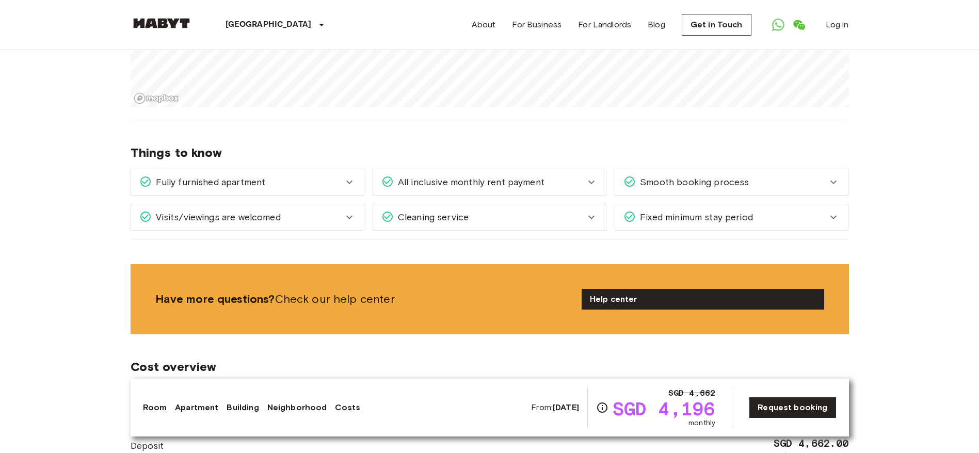
click at [347, 176] on icon at bounding box center [349, 182] width 12 height 12
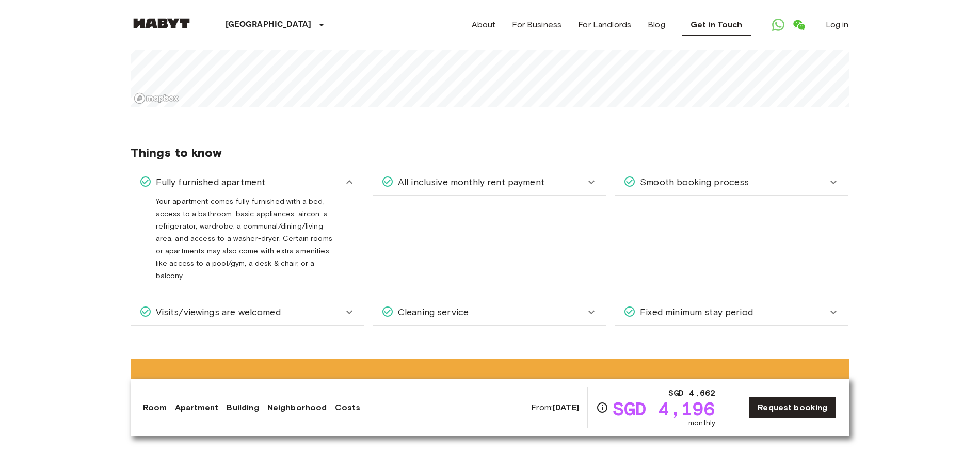
click at [347, 176] on icon at bounding box center [349, 182] width 12 height 12
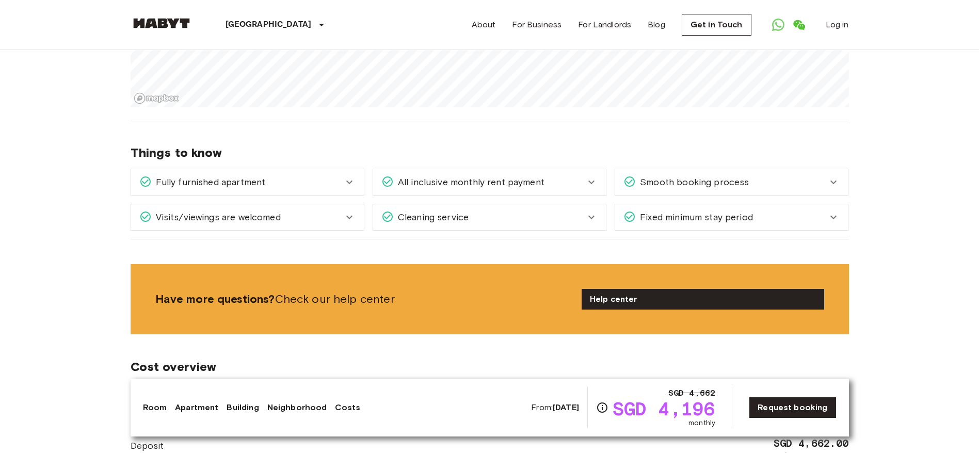
click at [595, 180] on icon at bounding box center [592, 182] width 12 height 12
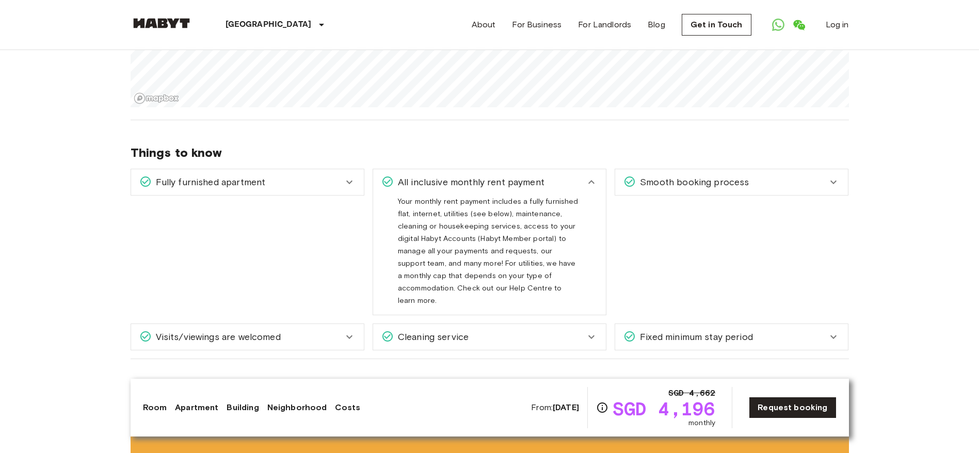
click at [595, 180] on icon at bounding box center [592, 182] width 12 height 12
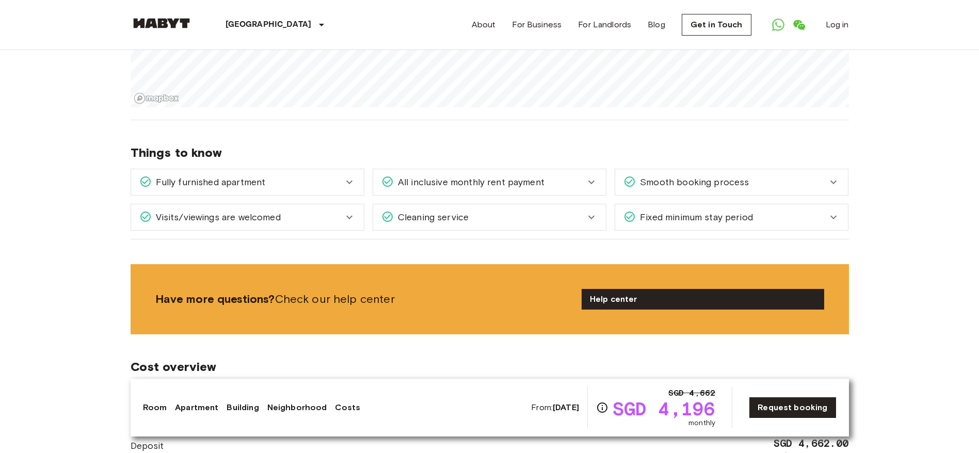
click at [653, 182] on icon at bounding box center [834, 183] width 6 height 4
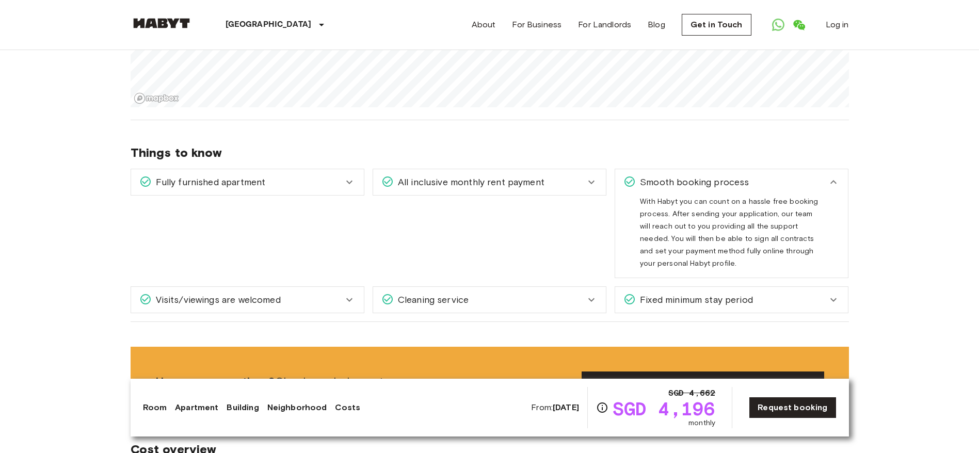
click at [653, 182] on icon at bounding box center [834, 182] width 6 height 4
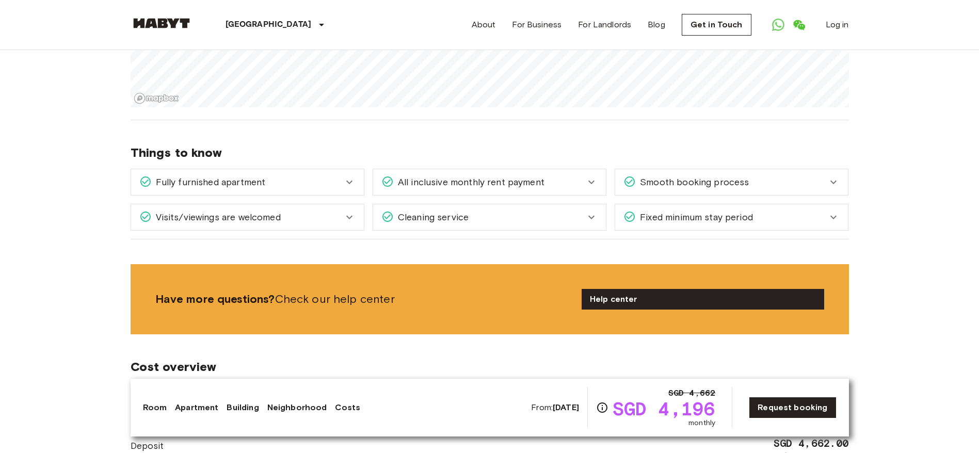
click at [347, 218] on icon at bounding box center [349, 217] width 12 height 12
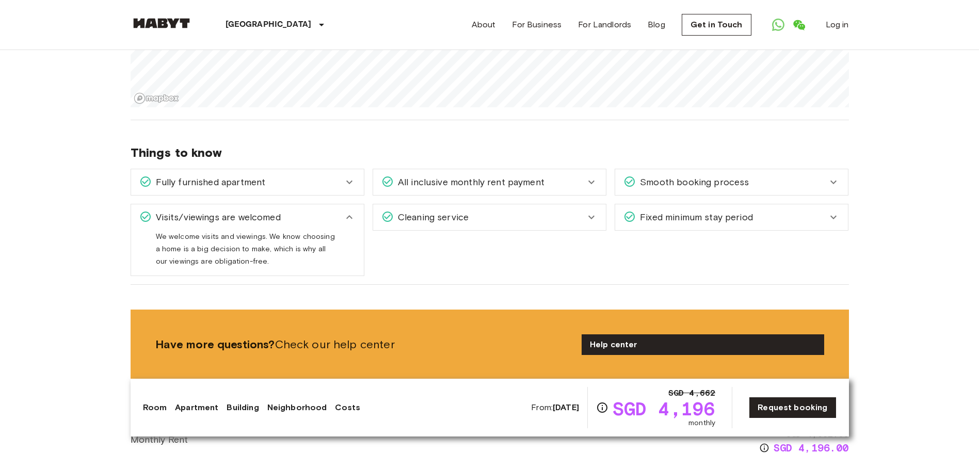
click at [347, 218] on icon at bounding box center [349, 217] width 6 height 4
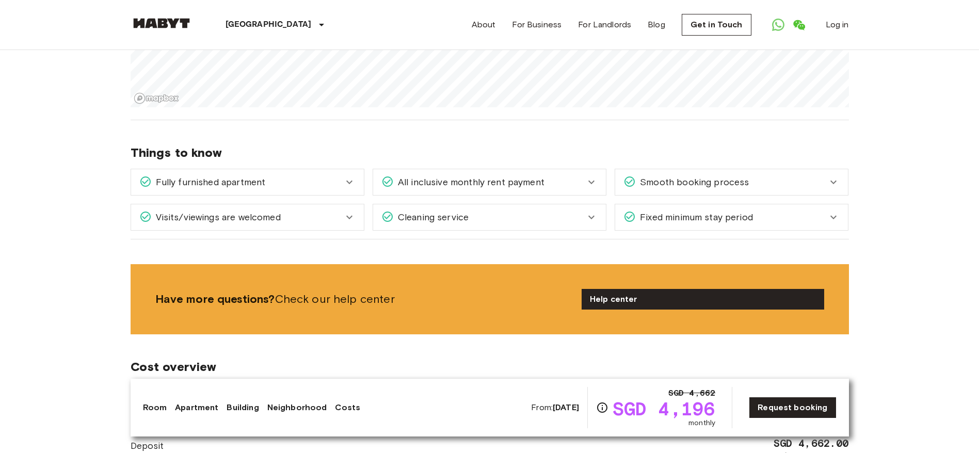
click at [590, 215] on icon at bounding box center [592, 217] width 12 height 12
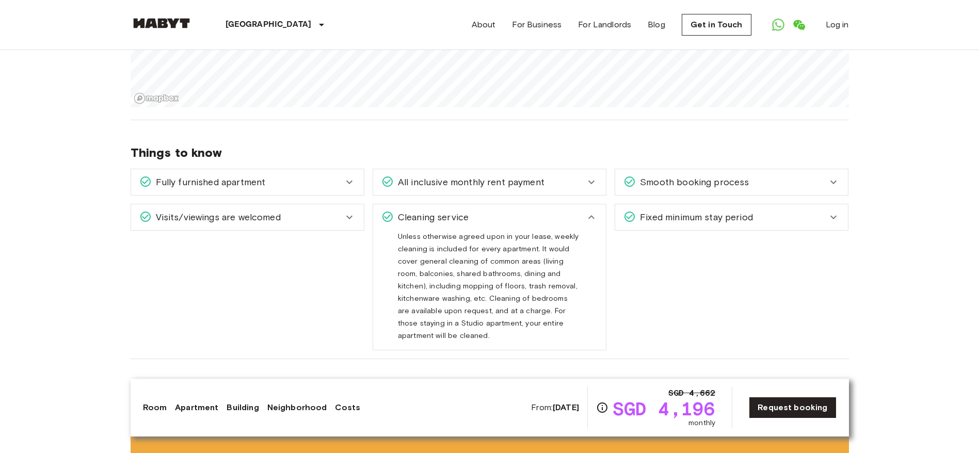
click at [590, 215] on icon at bounding box center [592, 217] width 12 height 12
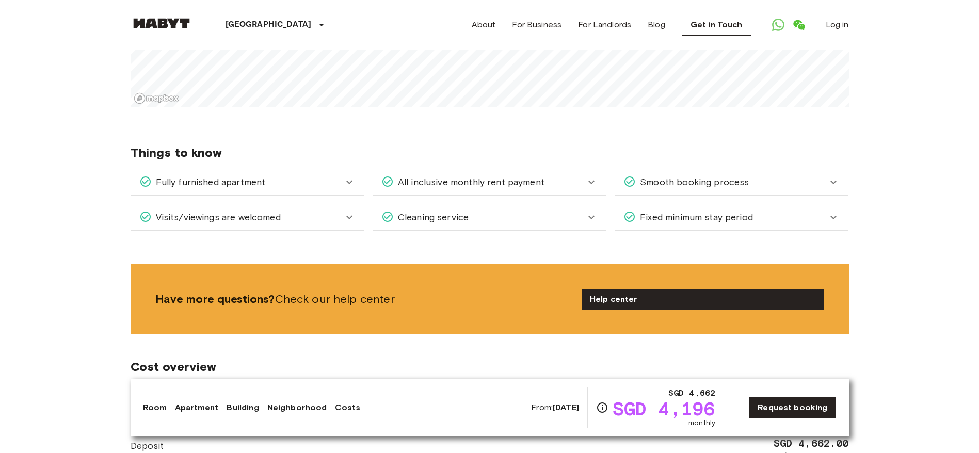
click at [653, 216] on icon at bounding box center [834, 217] width 12 height 12
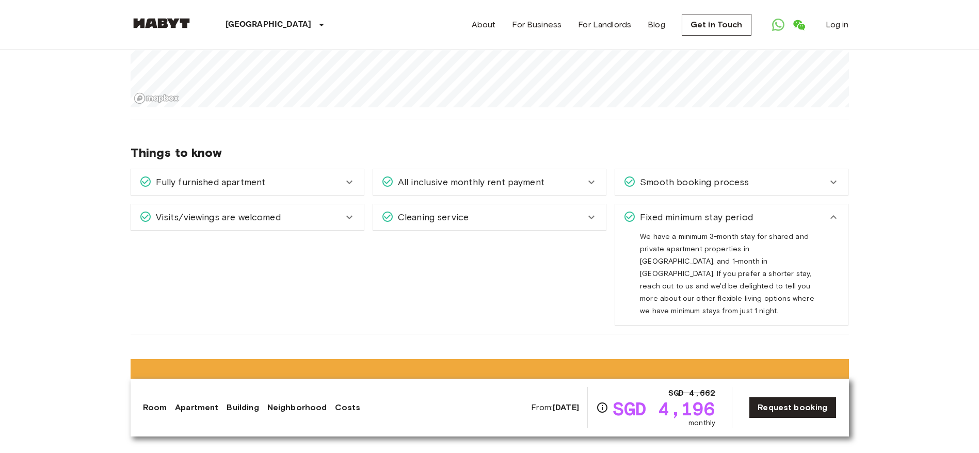
click at [653, 216] on icon at bounding box center [834, 217] width 6 height 4
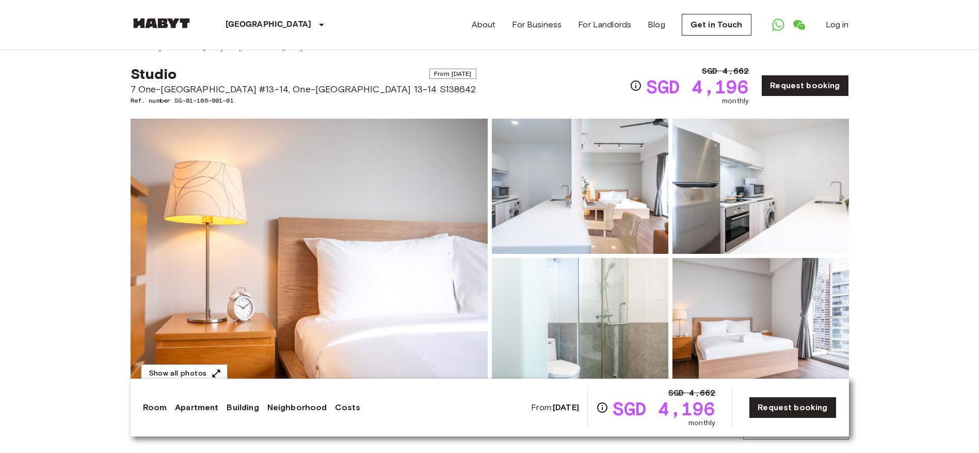
scroll to position [0, 0]
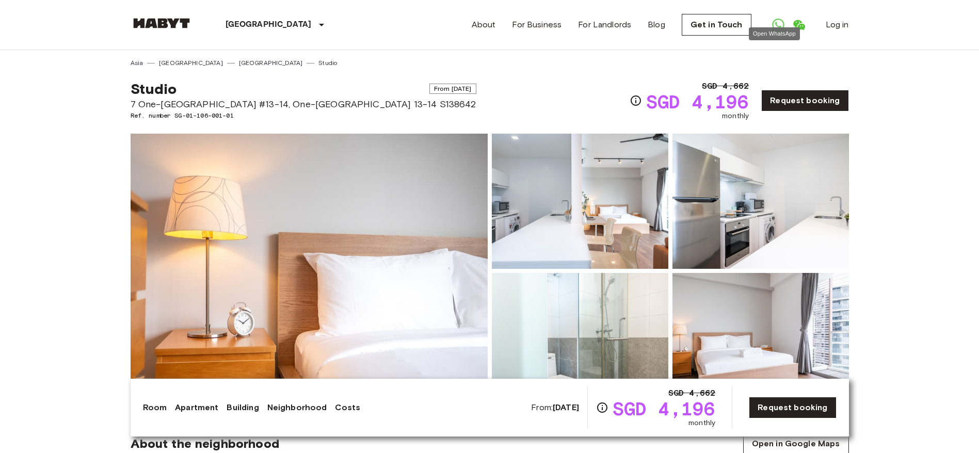
click at [653, 20] on icon "Open WhatsApp" at bounding box center [778, 25] width 12 height 12
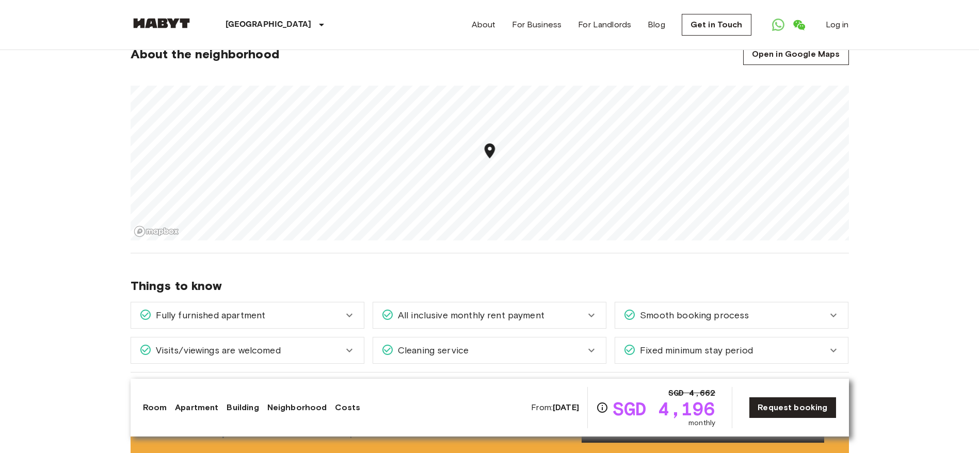
scroll to position [393, 0]
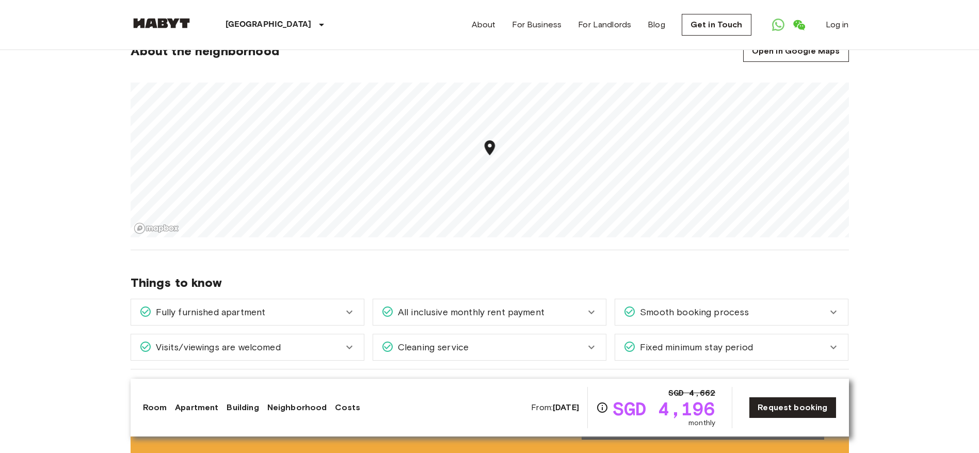
click at [343, 309] on icon at bounding box center [349, 312] width 12 height 12
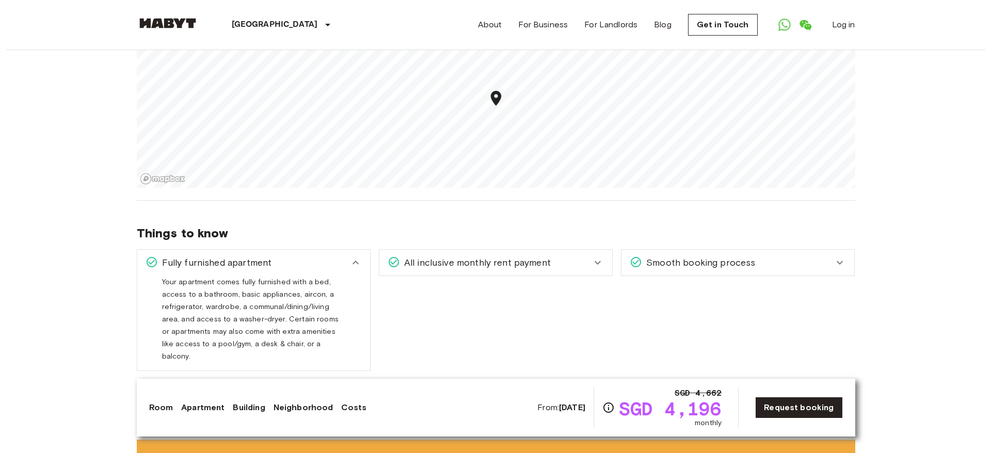
scroll to position [0, 0]
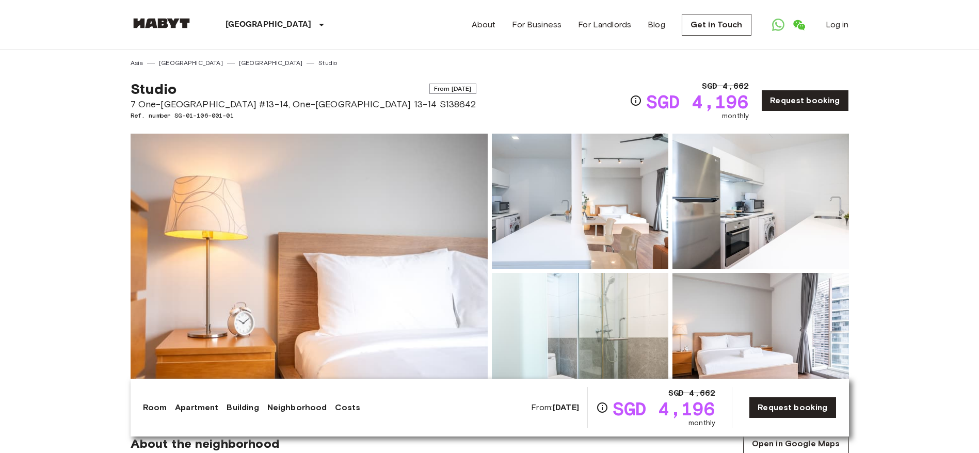
click at [312, 188] on img at bounding box center [309, 271] width 357 height 275
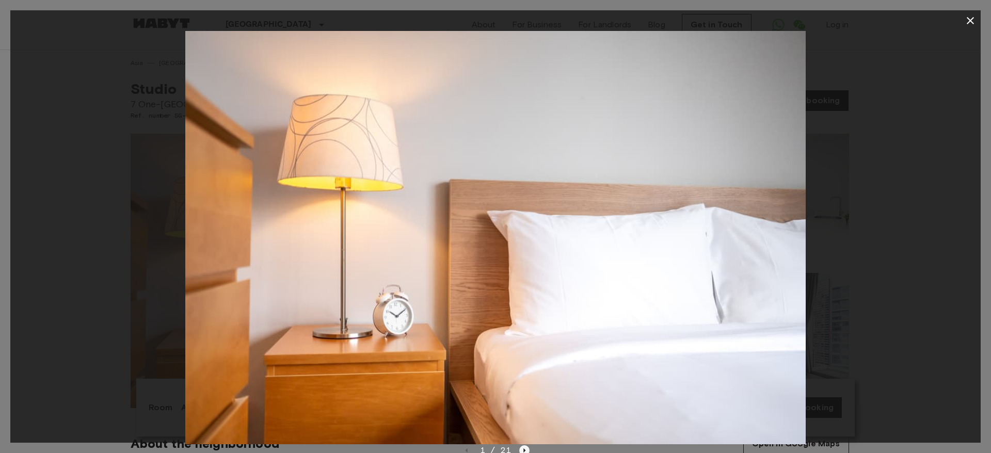
click at [521, 450] on icon "Next image" at bounding box center [524, 451] width 10 height 10
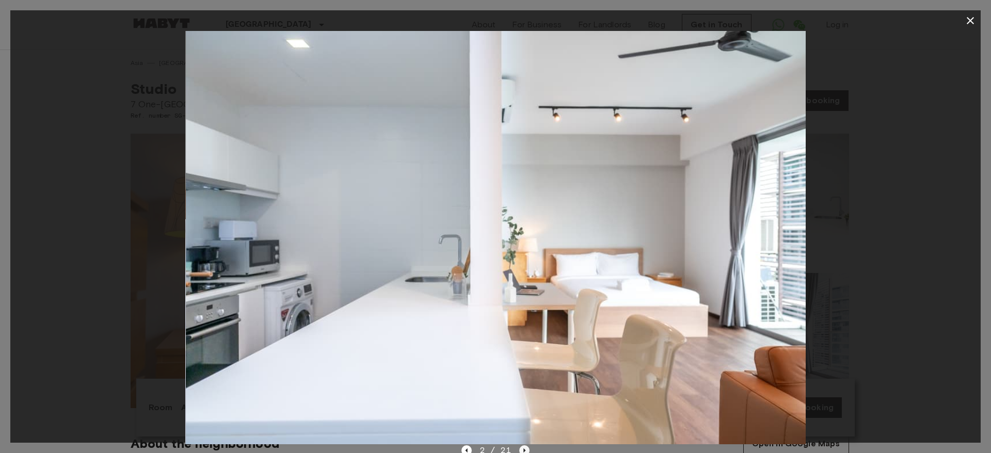
click at [521, 450] on icon "Next image" at bounding box center [524, 451] width 10 height 10
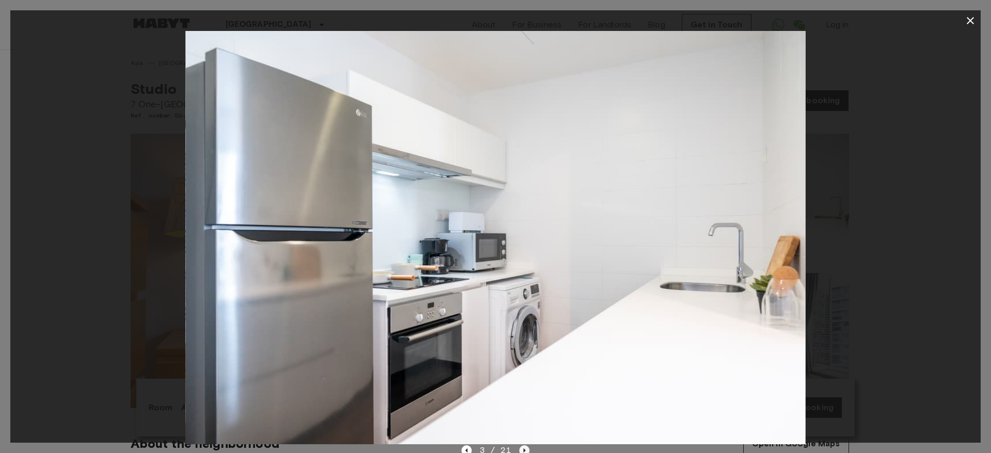
click at [521, 450] on icon "Next image" at bounding box center [524, 451] width 10 height 10
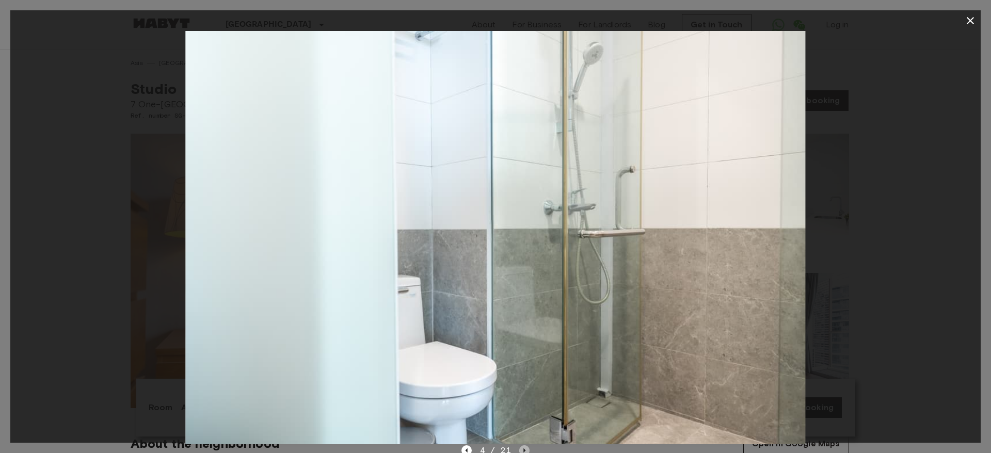
click at [521, 450] on icon "Next image" at bounding box center [524, 451] width 10 height 10
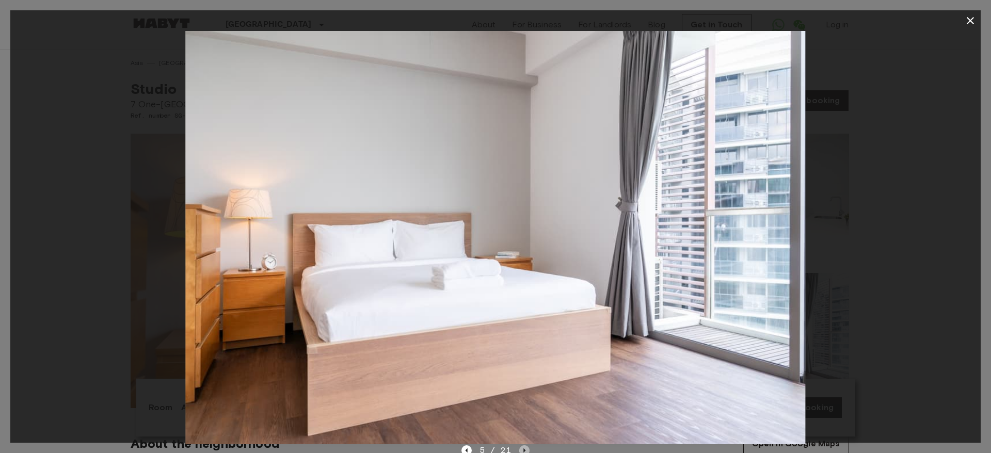
click at [521, 450] on icon "Next image" at bounding box center [524, 451] width 10 height 10
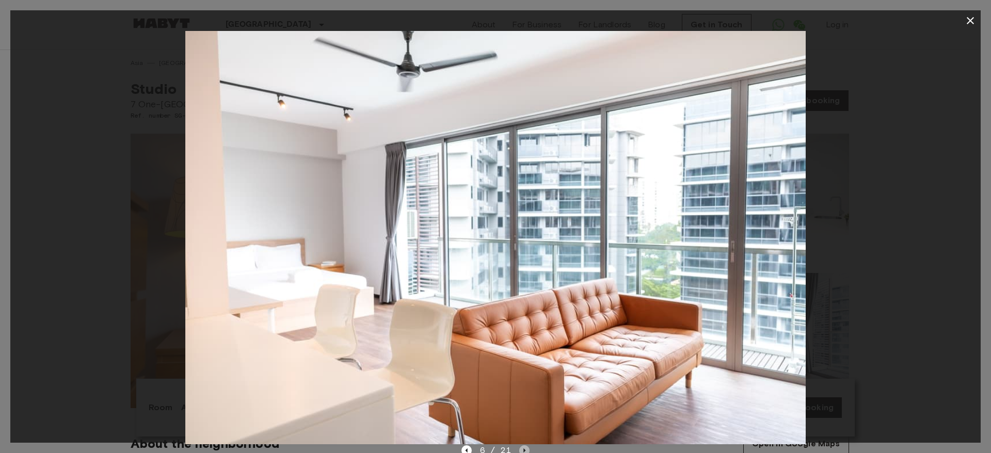
click at [521, 450] on icon "Next image" at bounding box center [524, 451] width 10 height 10
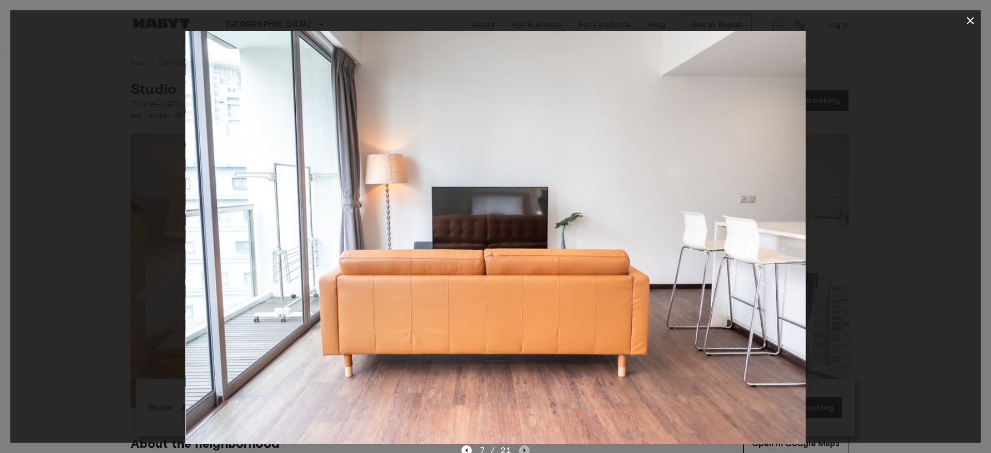
click at [521, 450] on icon "Next image" at bounding box center [524, 451] width 10 height 10
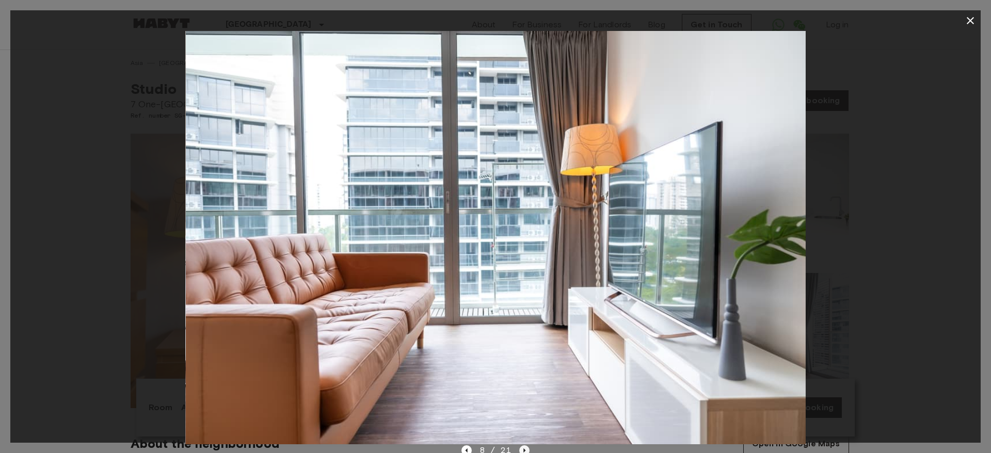
click at [521, 450] on icon "Next image" at bounding box center [524, 451] width 10 height 10
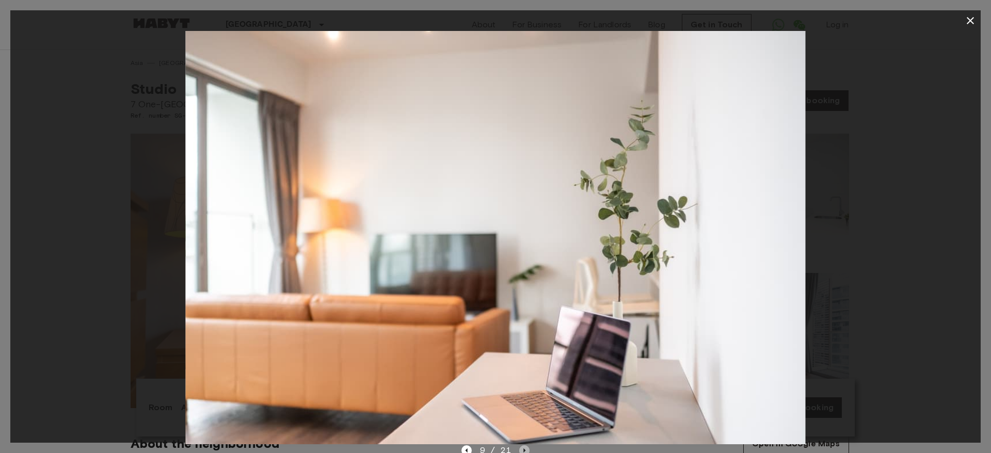
click at [521, 450] on icon "Next image" at bounding box center [524, 451] width 10 height 10
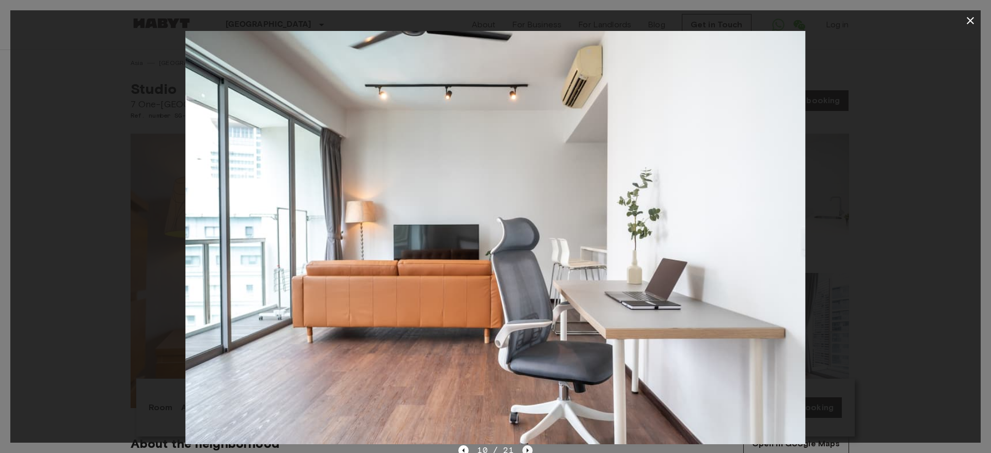
click at [521, 450] on div "10 / 21" at bounding box center [495, 451] width 74 height 12
click at [528, 449] on icon "Next image" at bounding box center [528, 451] width 10 height 10
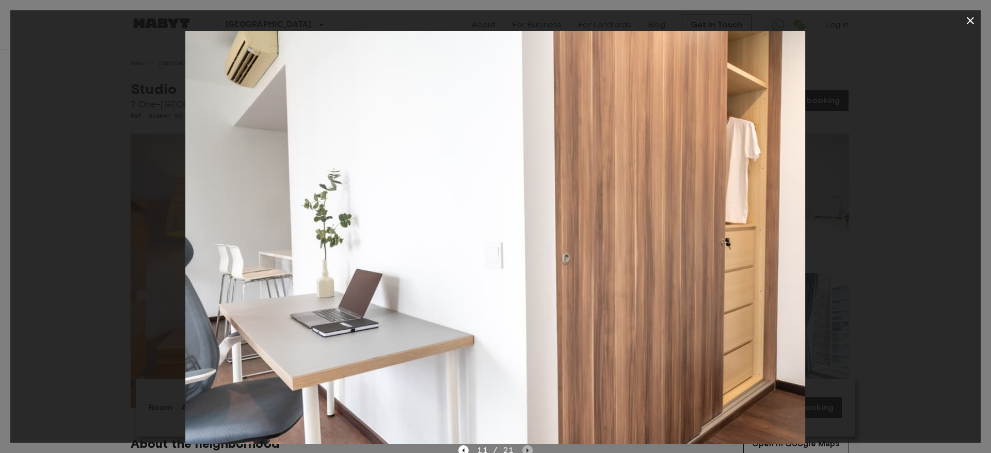
click at [528, 449] on icon "Next image" at bounding box center [528, 451] width 10 height 10
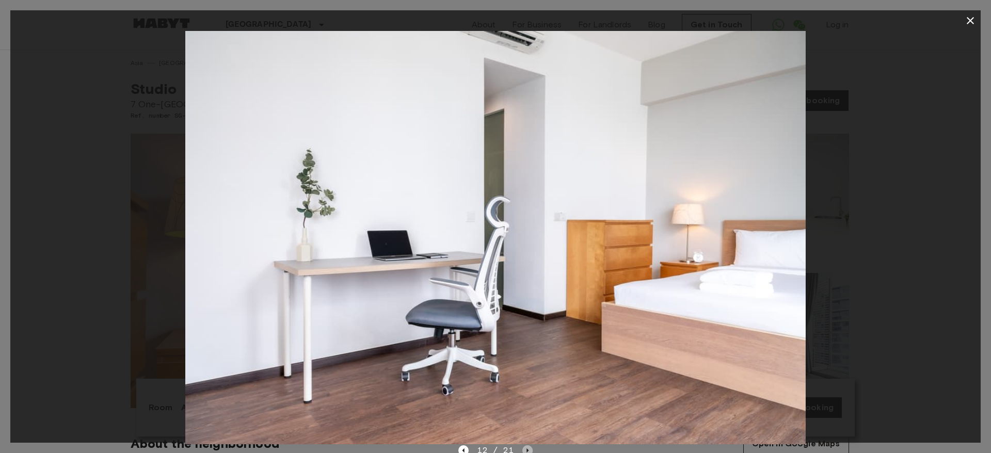
click at [528, 446] on icon "Next image" at bounding box center [528, 451] width 10 height 10
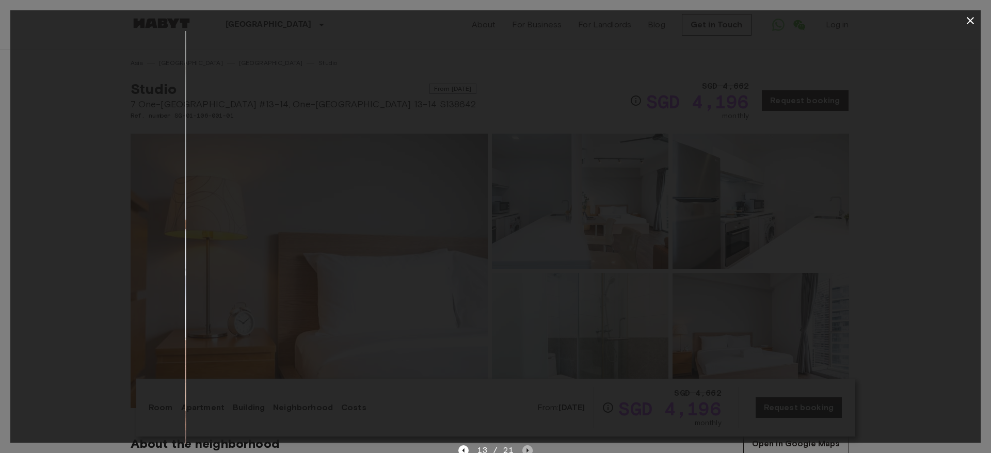
click at [528, 446] on icon "Next image" at bounding box center [528, 451] width 10 height 10
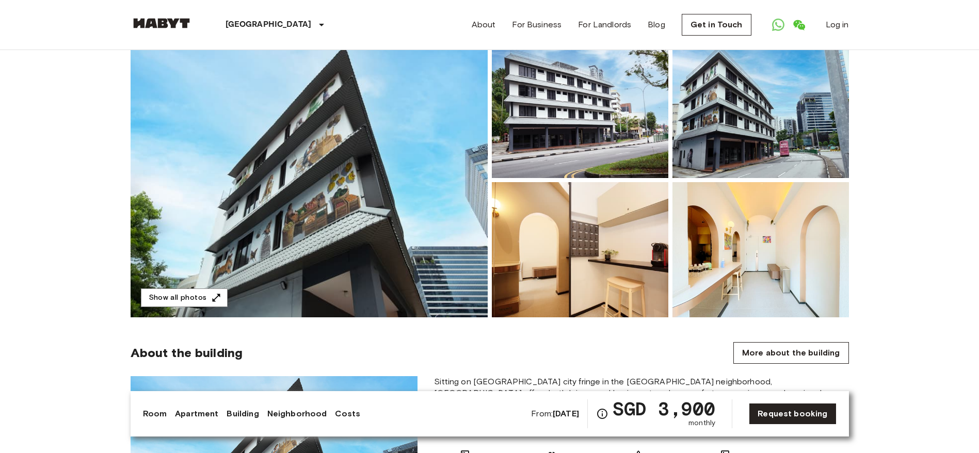
scroll to position [89, 0]
click at [292, 120] on img at bounding box center [309, 180] width 357 height 275
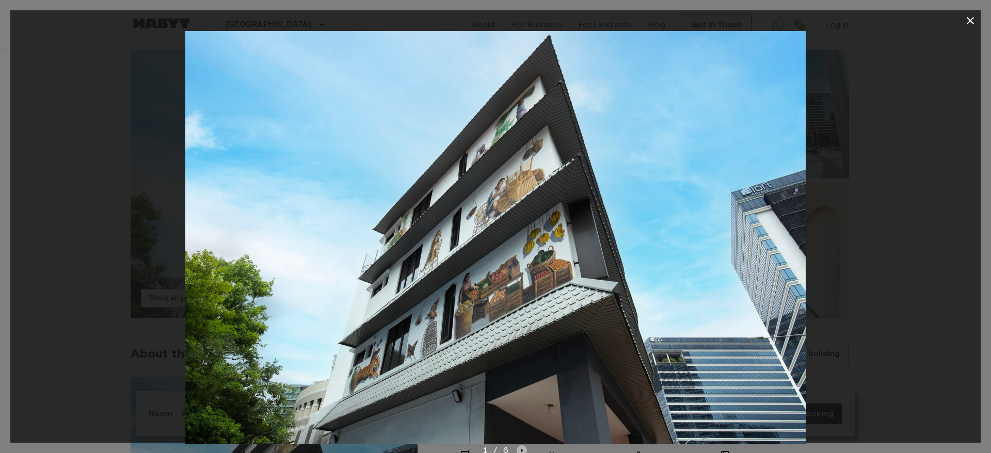
click at [520, 449] on icon "Next image" at bounding box center [522, 451] width 10 height 10
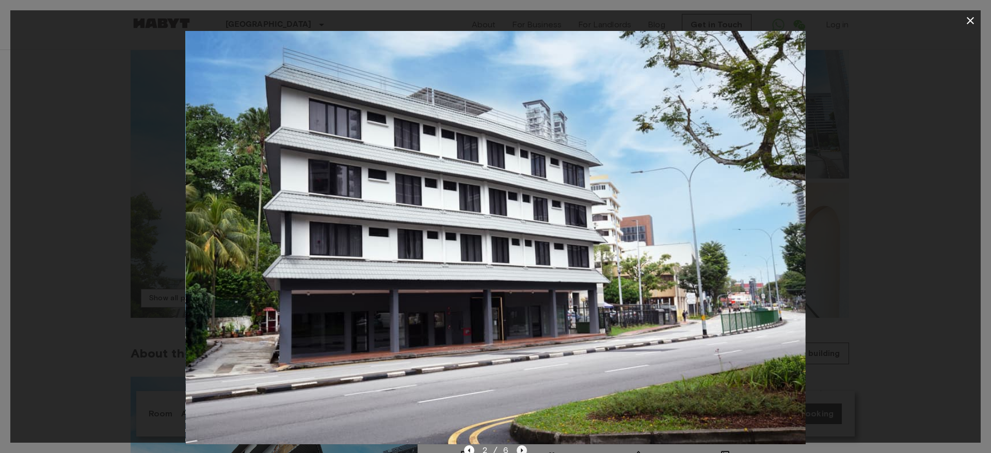
click at [518, 449] on icon "Next image" at bounding box center [522, 451] width 10 height 10
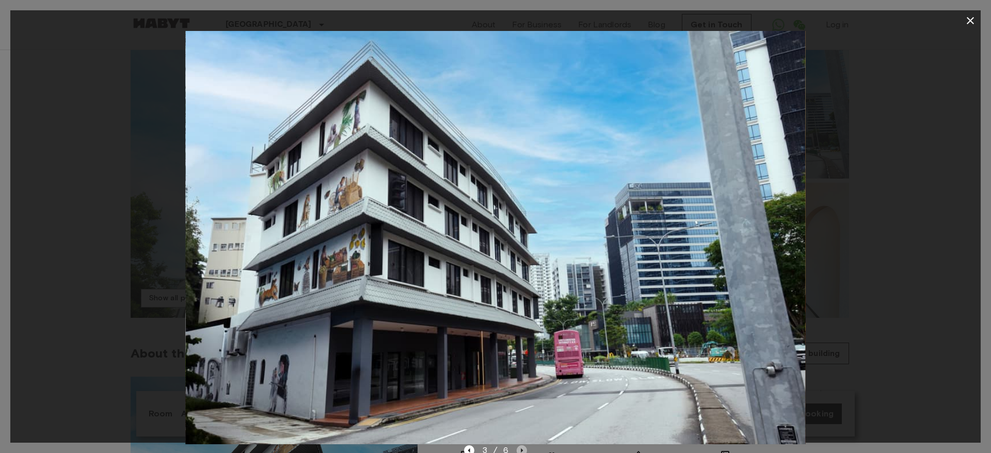
click at [518, 449] on icon "Next image" at bounding box center [522, 451] width 10 height 10
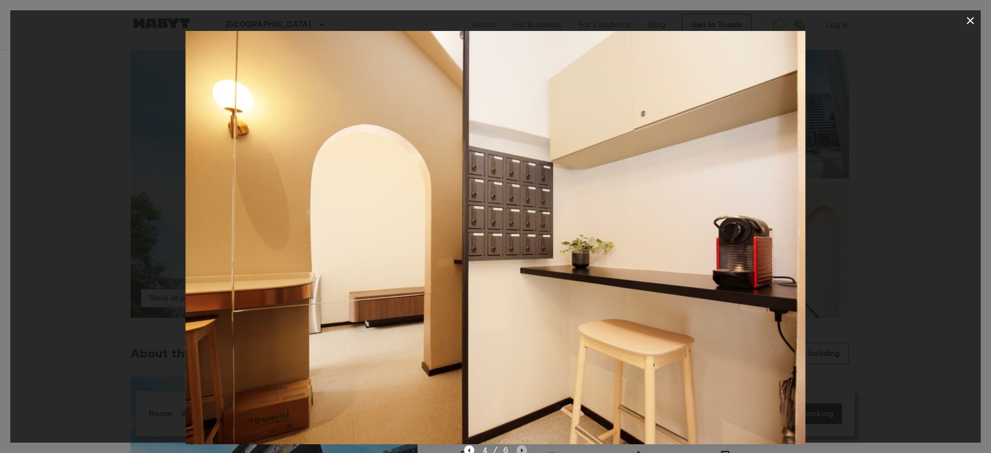
click at [518, 449] on icon "Next image" at bounding box center [522, 451] width 10 height 10
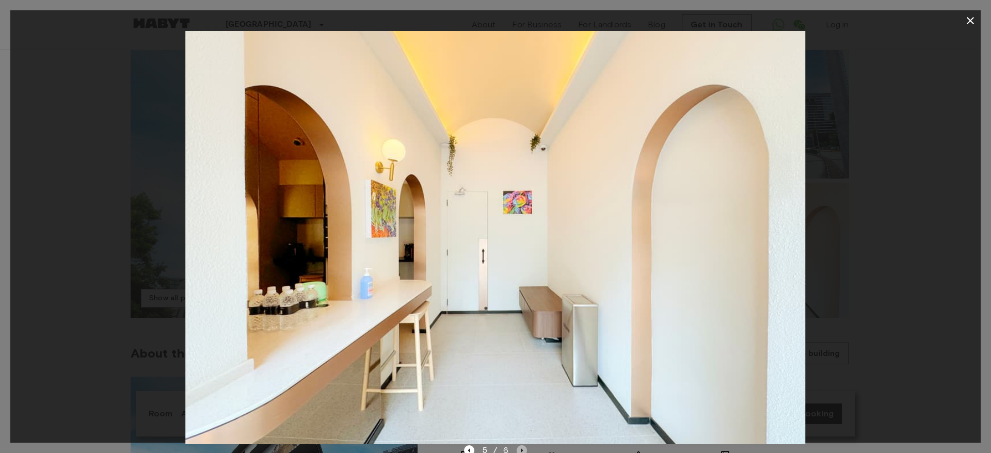
click at [518, 449] on icon "Next image" at bounding box center [522, 451] width 10 height 10
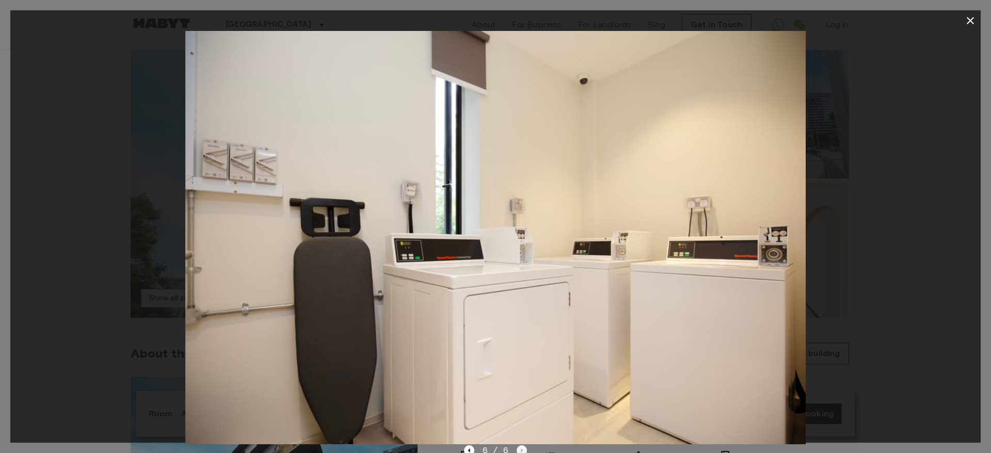
click at [518, 449] on div "6 / 6" at bounding box center [496, 451] width 64 height 12
click at [972, 17] on icon "button" at bounding box center [971, 20] width 12 height 12
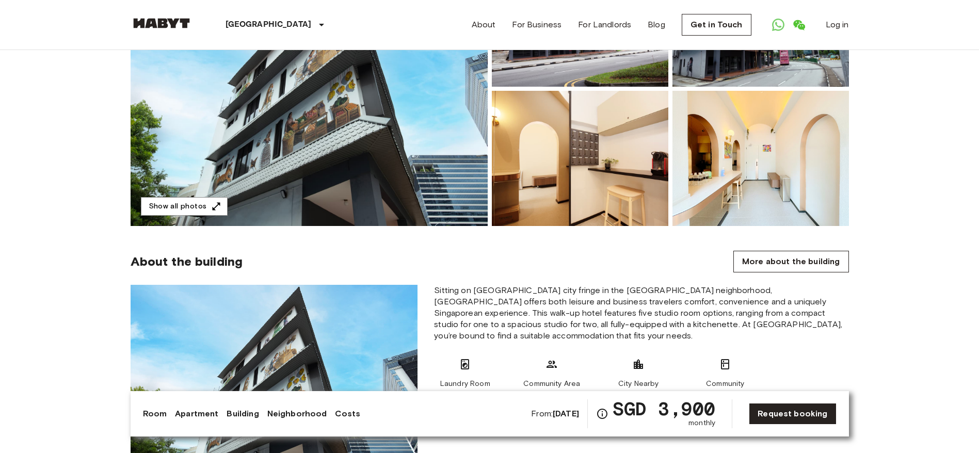
scroll to position [181, 0]
click at [830, 267] on link "More about the building" at bounding box center [791, 262] width 115 height 22
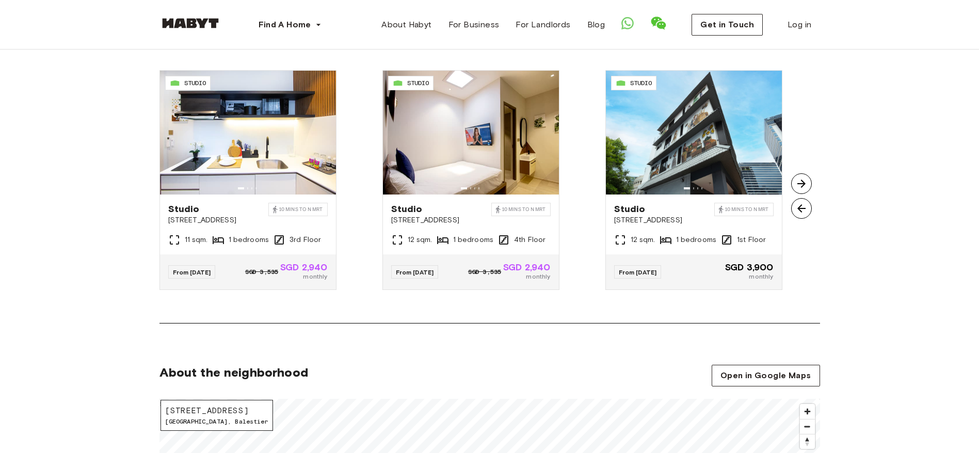
scroll to position [774, 0]
